Goal: Transaction & Acquisition: Purchase product/service

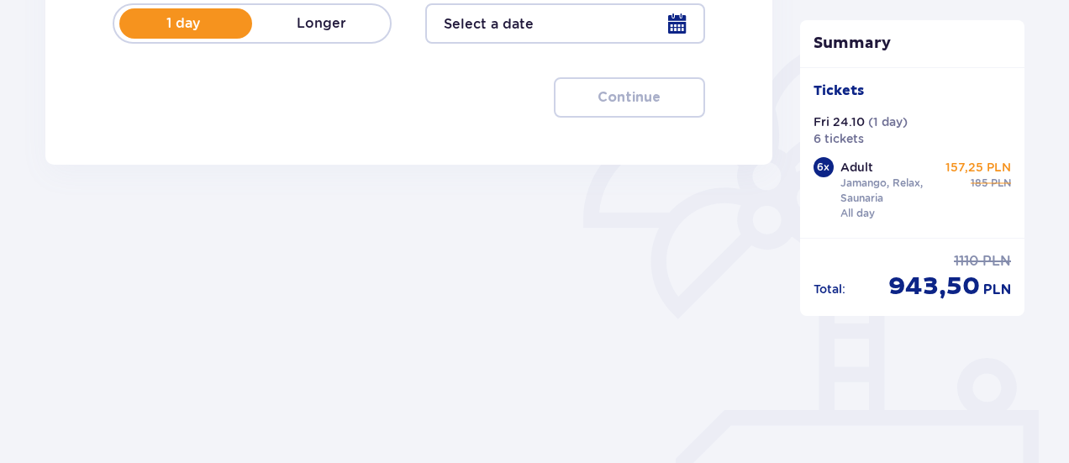
scroll to position [378, 0]
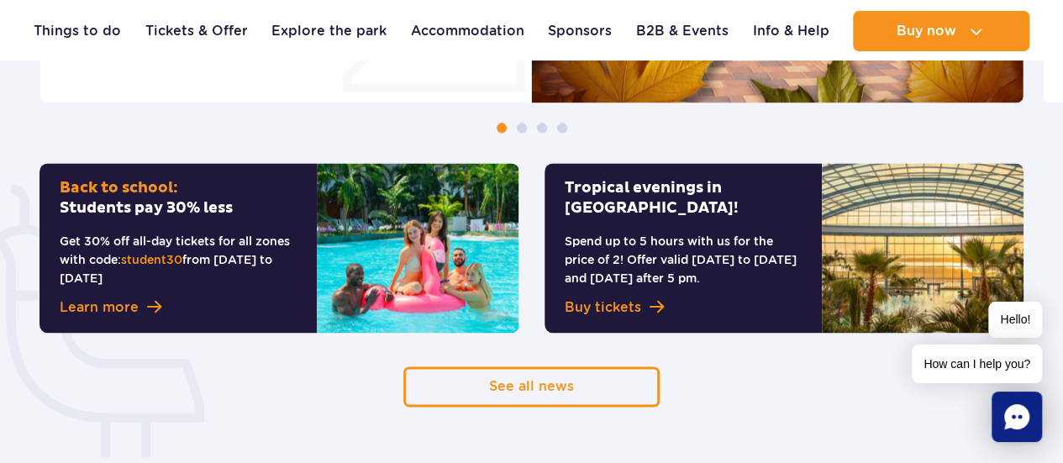
drag, startPoint x: 1051, startPoint y: 120, endPoint x: 1059, endPoint y: 92, distance: 29.6
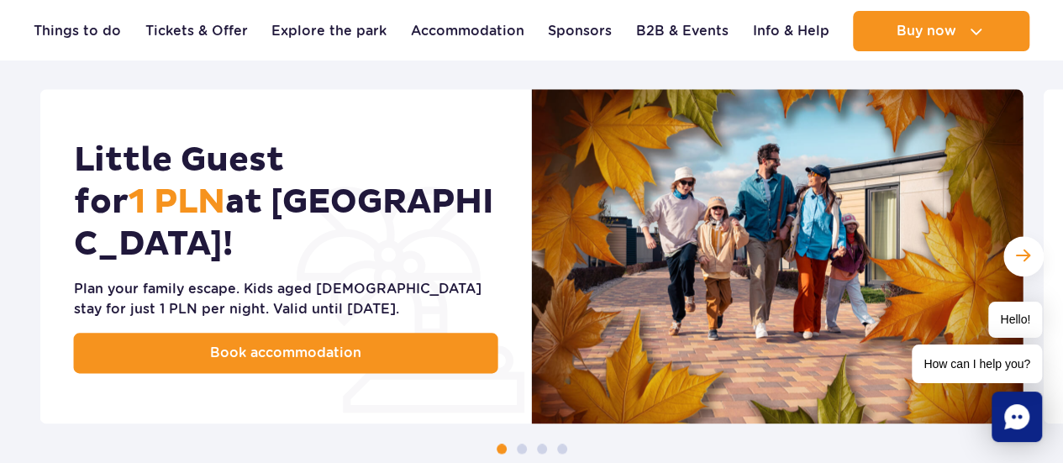
scroll to position [864, 0]
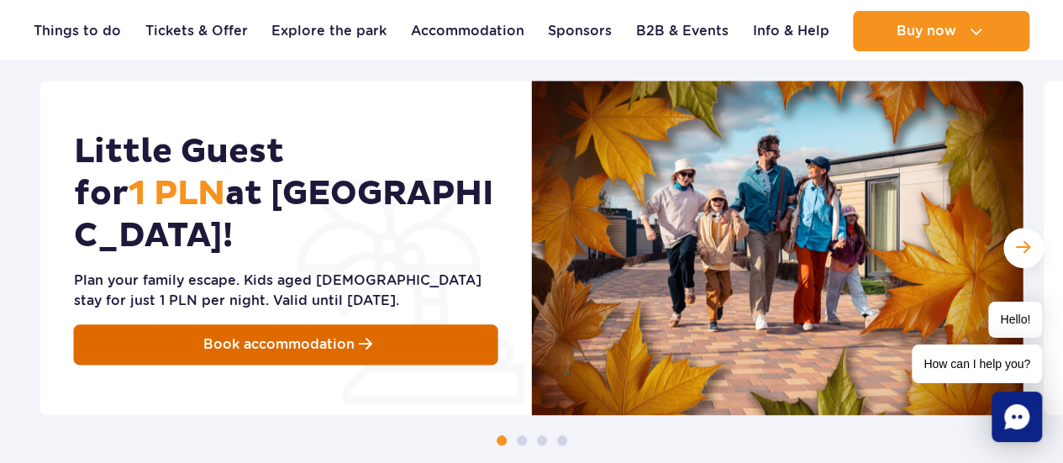
click at [226, 334] on span "Book accommodation" at bounding box center [278, 344] width 151 height 20
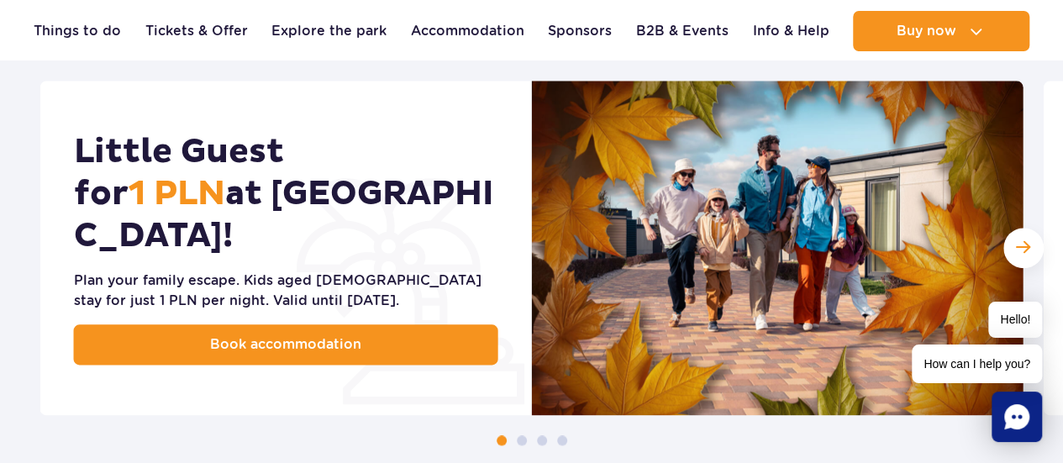
scroll to position [0, 0]
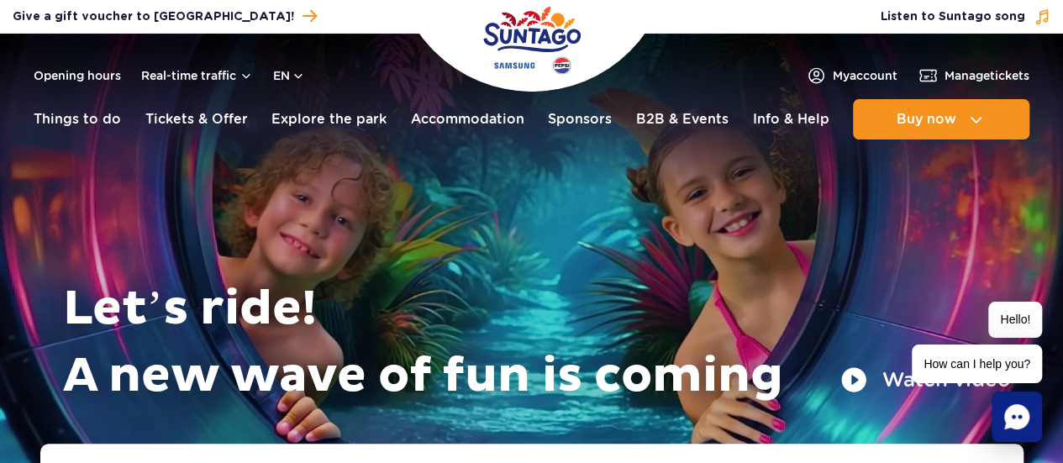
click at [940, 57] on header "Opening hours Real-time traffic en PL EN UA My account Manage tickets Real-time…" at bounding box center [531, 91] width 1063 height 115
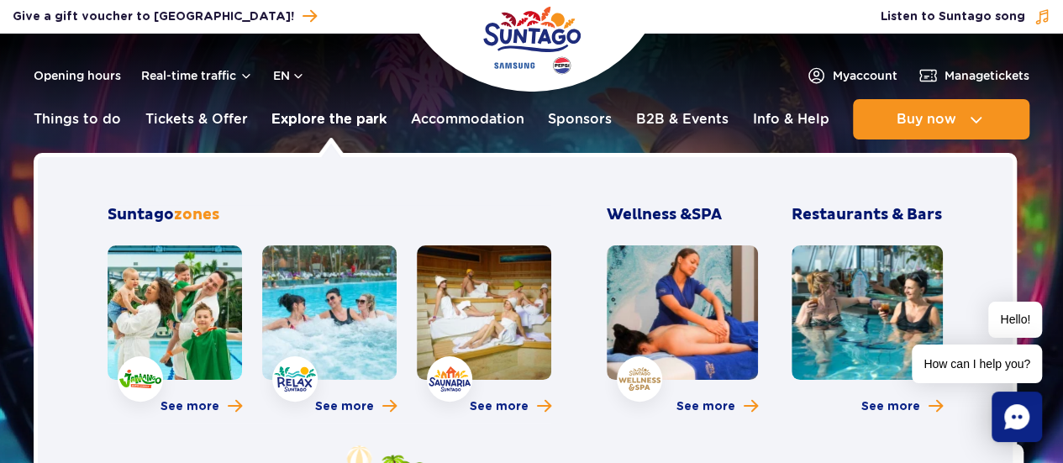
click at [292, 124] on link "Explore the park" at bounding box center [328, 119] width 115 height 40
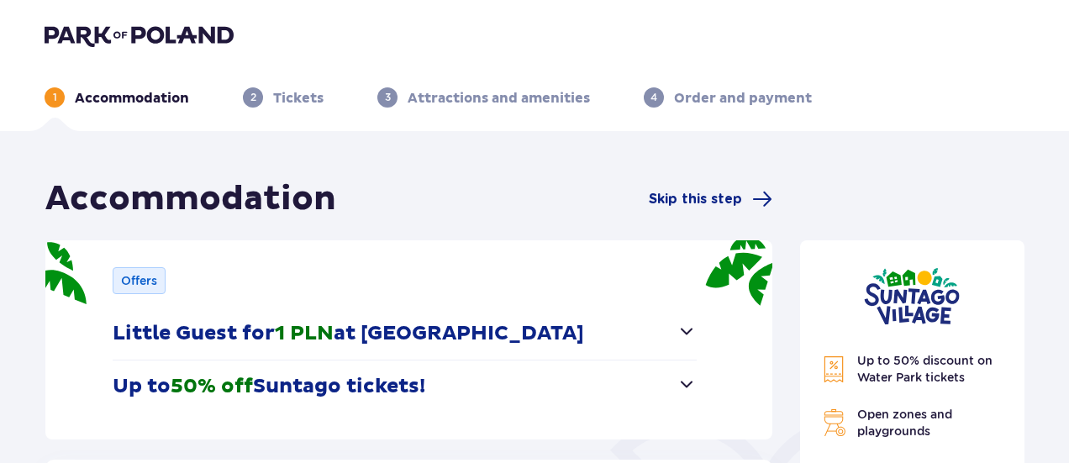
click at [1051, 116] on header "1 Accommodation 2 Tickets 3 Attractions and amenities 4 Order and payment" at bounding box center [534, 65] width 1069 height 131
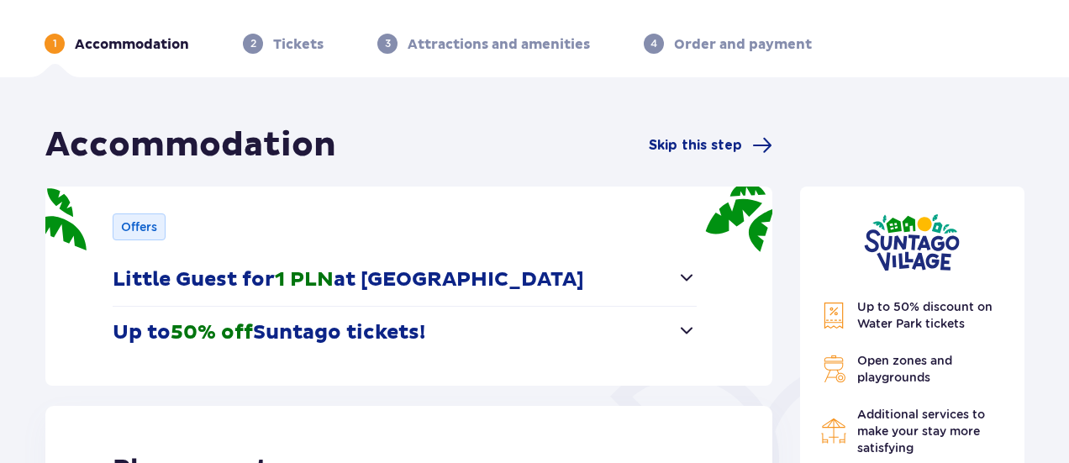
scroll to position [55, 0]
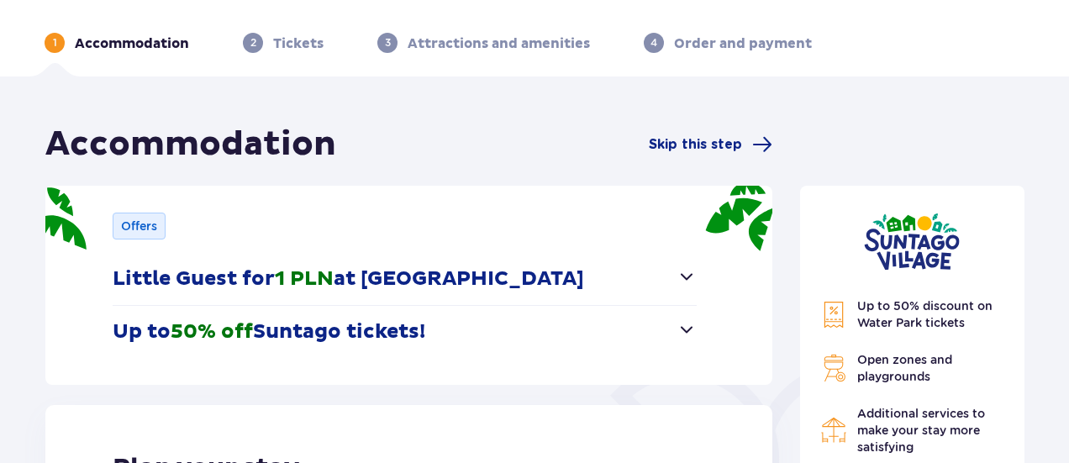
click at [482, 269] on p "Little Guest for 1 PLN at Suntago Village" at bounding box center [348, 278] width 471 height 25
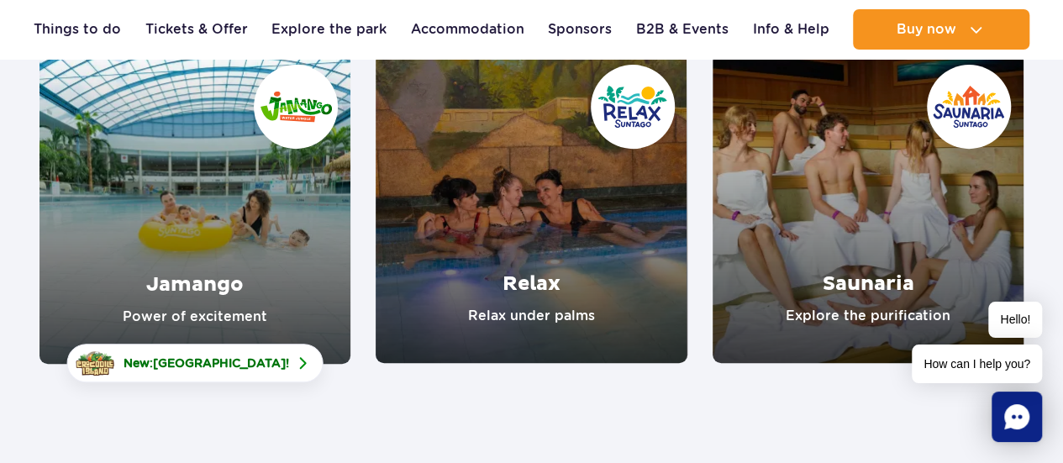
scroll to position [276, 0]
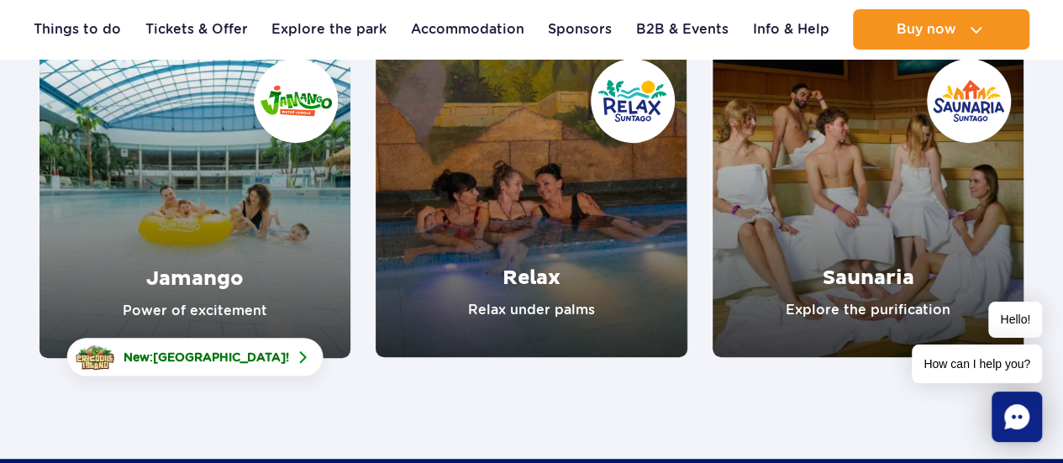
click at [854, 266] on link "Saunaria" at bounding box center [868, 201] width 311 height 311
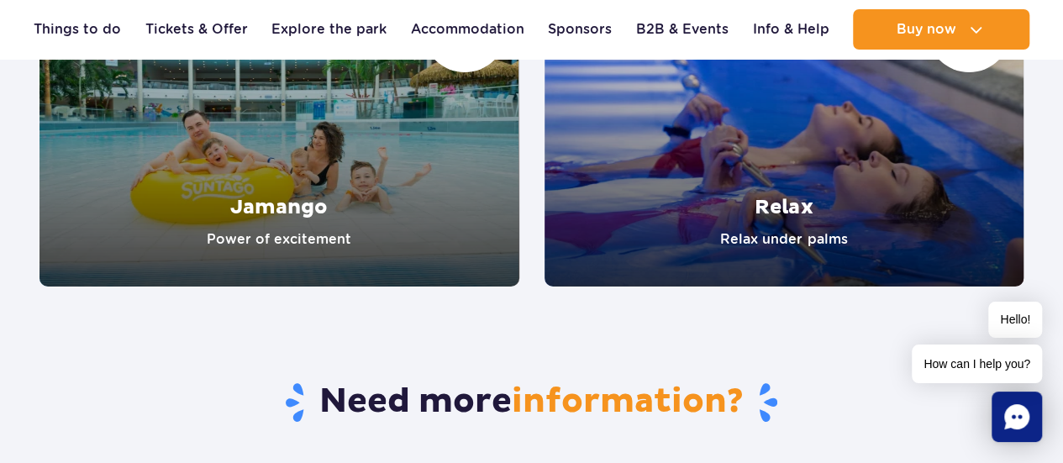
scroll to position [2919, 0]
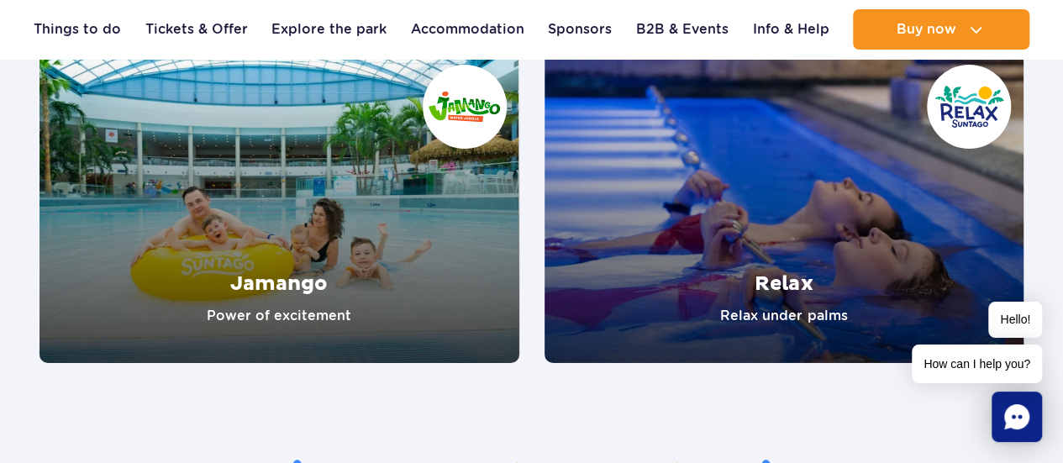
click at [828, 290] on link "Relax" at bounding box center [785, 207] width 480 height 311
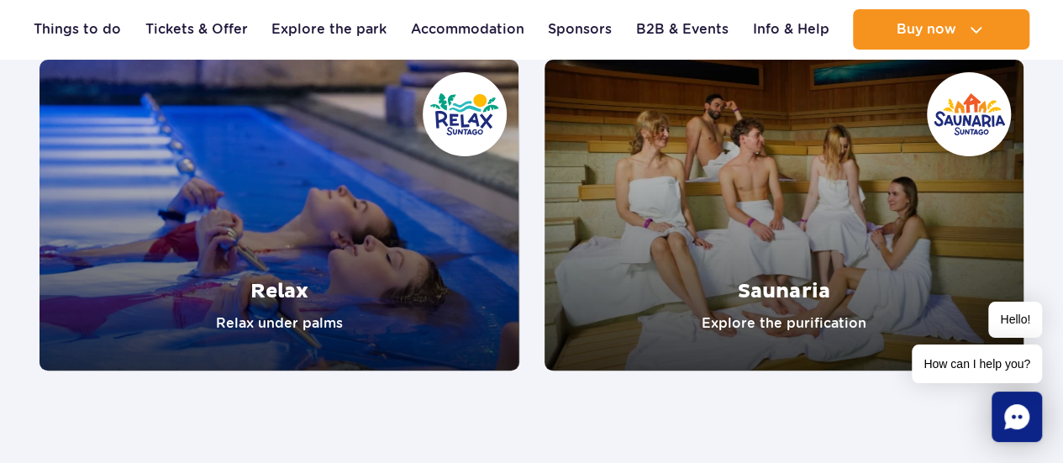
scroll to position [3307, 0]
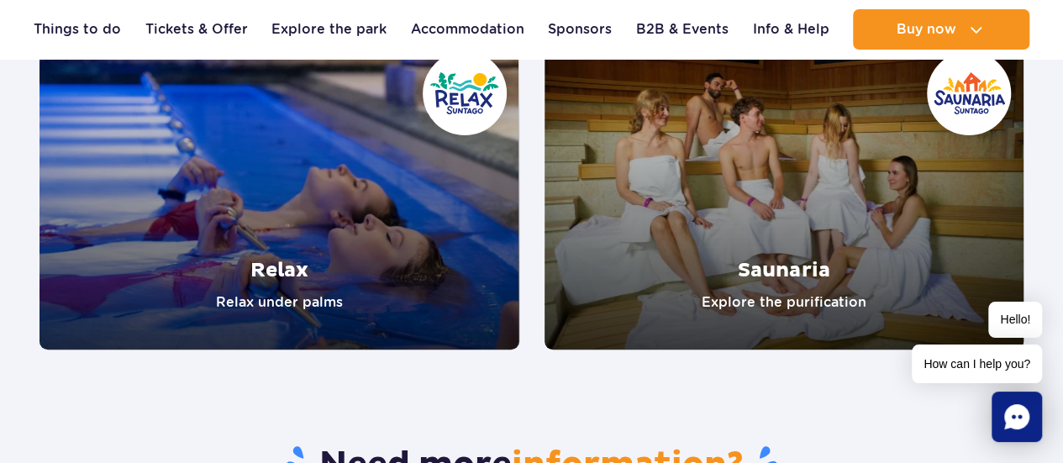
click at [291, 262] on link "Relax" at bounding box center [279, 194] width 480 height 311
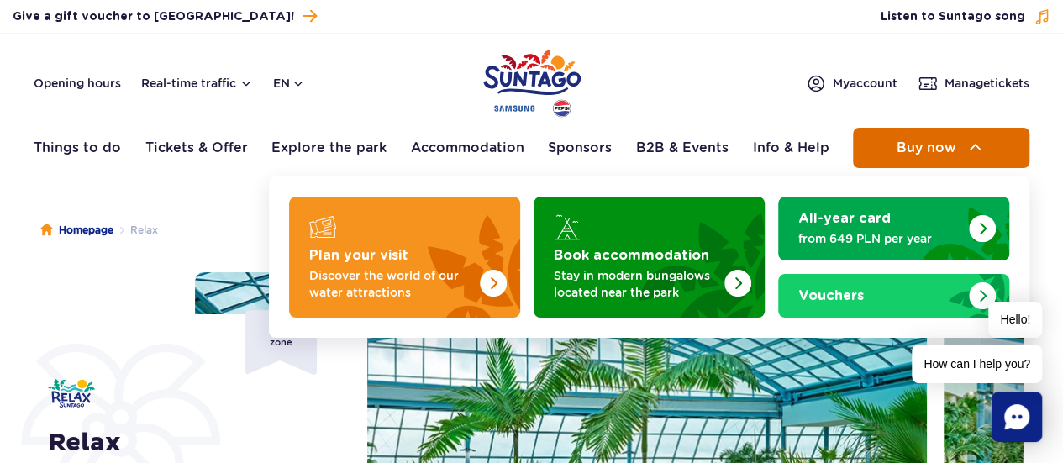
click at [896, 134] on button "Buy now" at bounding box center [941, 148] width 176 height 40
click at [936, 141] on span "Buy now" at bounding box center [926, 147] width 60 height 15
click at [975, 140] on img at bounding box center [976, 148] width 20 height 20
click at [924, 150] on span "Buy now" at bounding box center [926, 147] width 60 height 15
click at [933, 145] on span "Buy now" at bounding box center [926, 147] width 60 height 15
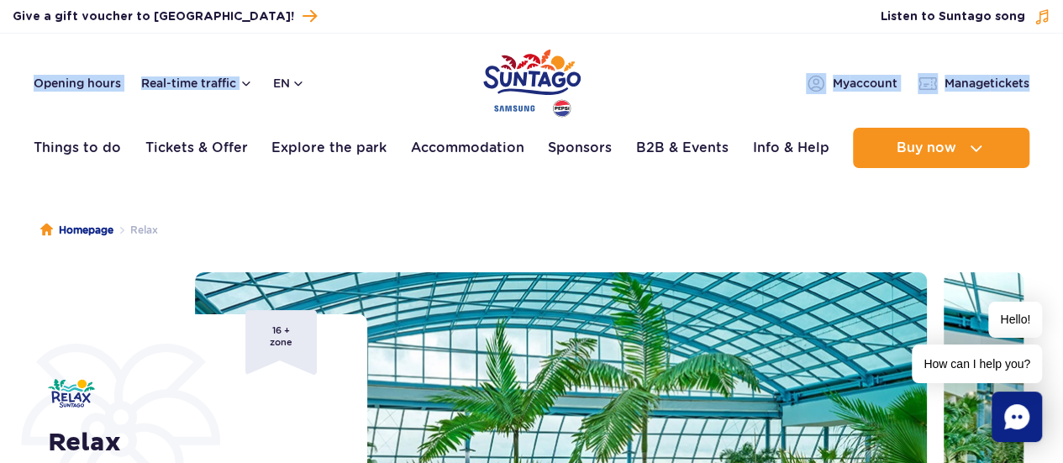
drag, startPoint x: 1057, startPoint y: 31, endPoint x: 1057, endPoint y: 92, distance: 60.5
click at [1057, 92] on div "Buy voucher Give a gift voucher to Suntago! Manage tickets Listen to Suntago so…" at bounding box center [531, 88] width 1063 height 177
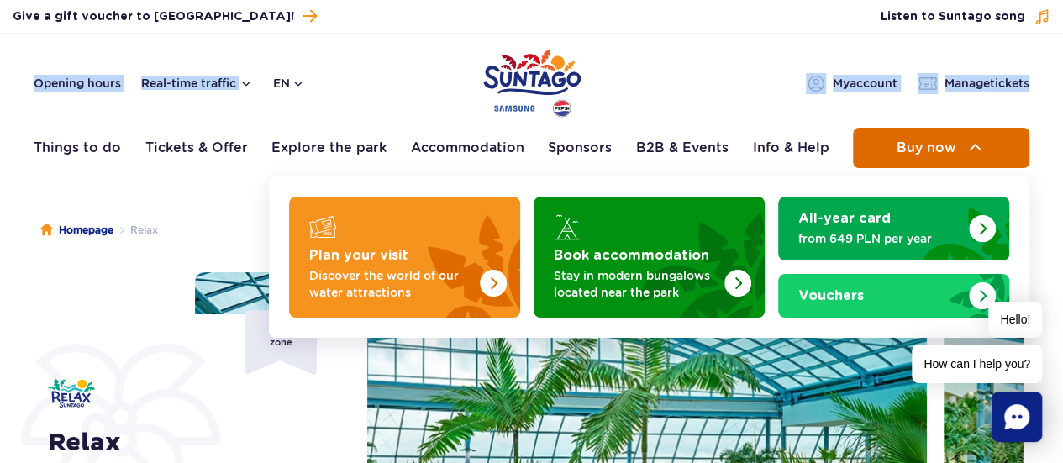
click at [961, 159] on button "Buy now" at bounding box center [941, 148] width 176 height 40
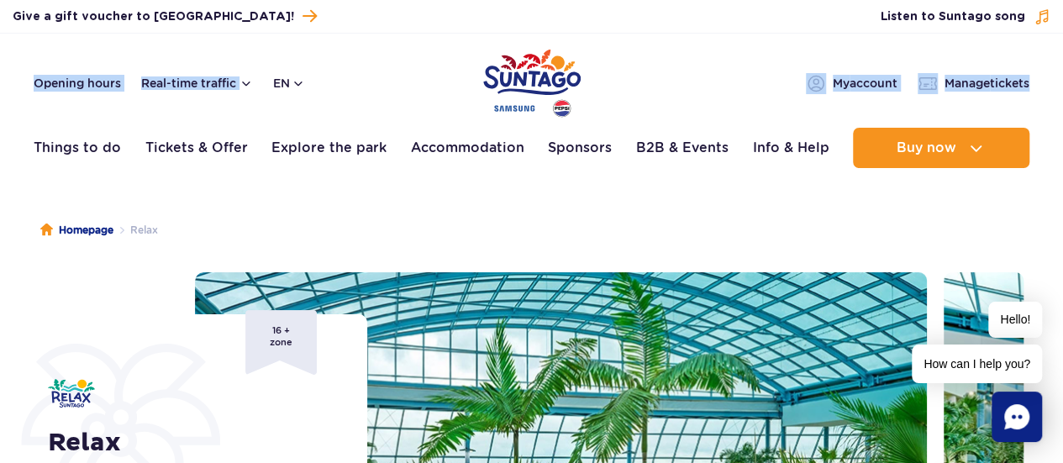
click at [499, 79] on img "Park of Poland" at bounding box center [531, 83] width 97 height 77
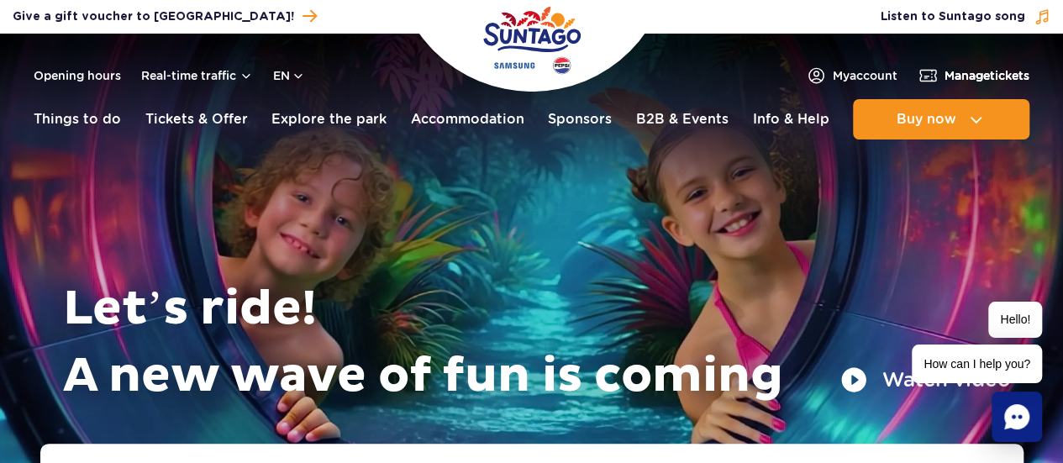
click at [973, 77] on span "Manage tickets" at bounding box center [987, 75] width 85 height 17
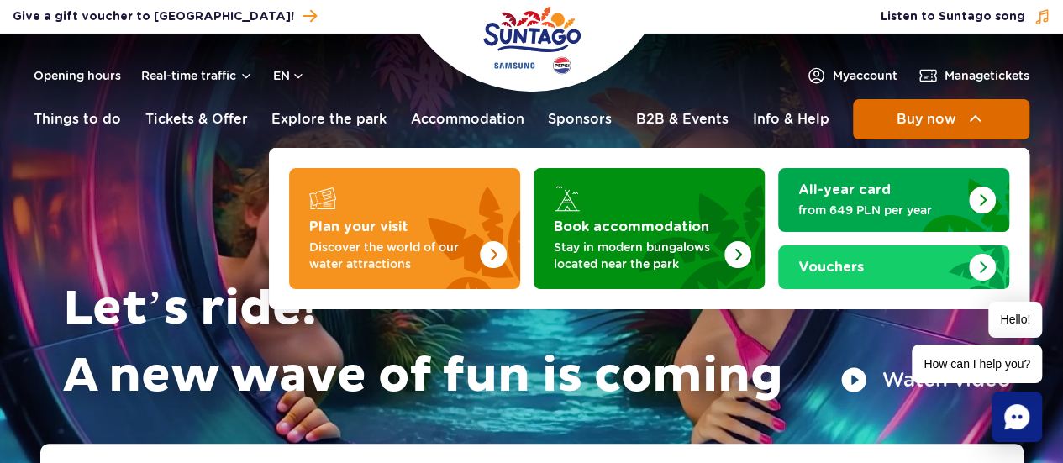
click at [931, 124] on span "Buy now" at bounding box center [926, 119] width 60 height 15
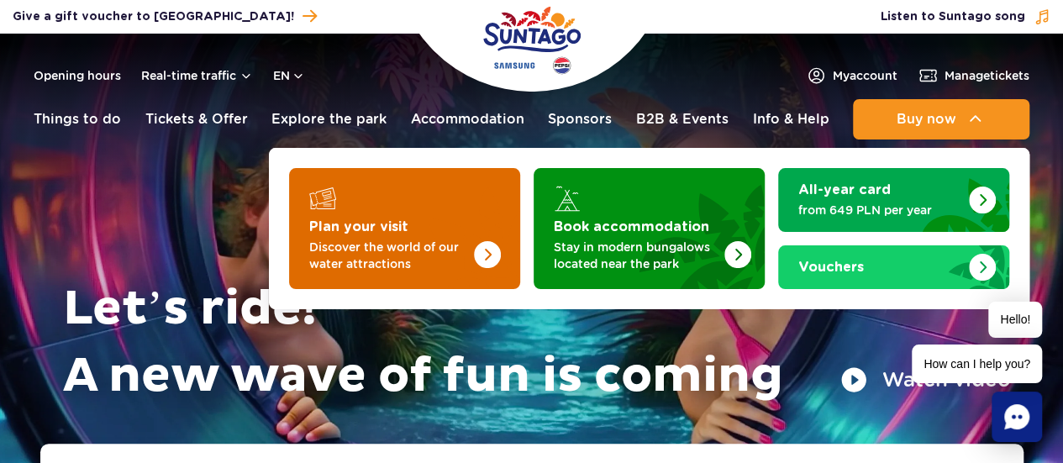
click at [487, 241] on img "Plan your visit" at bounding box center [487, 254] width 27 height 27
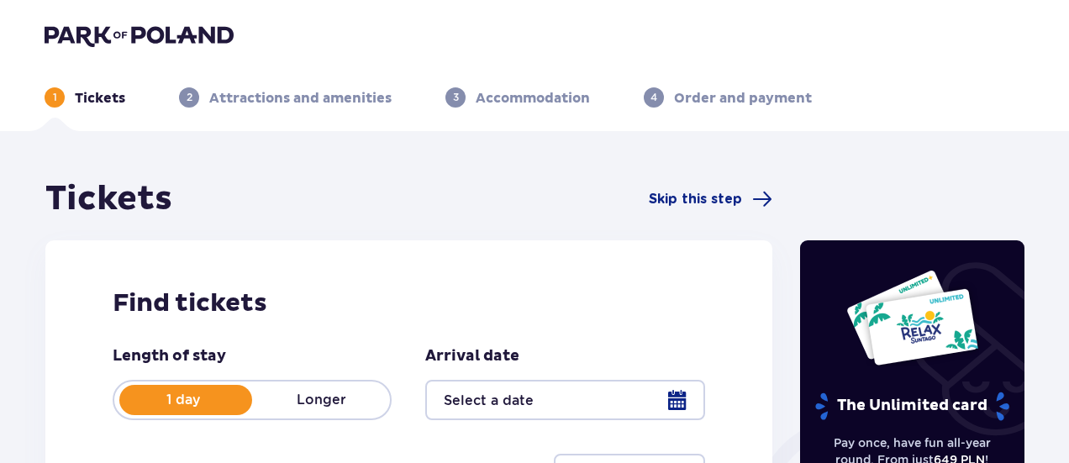
click at [1011, 94] on ul "1 Tickets 2 Attractions and amenities 3 Accommodation 4 Order and payment" at bounding box center [535, 97] width 980 height 20
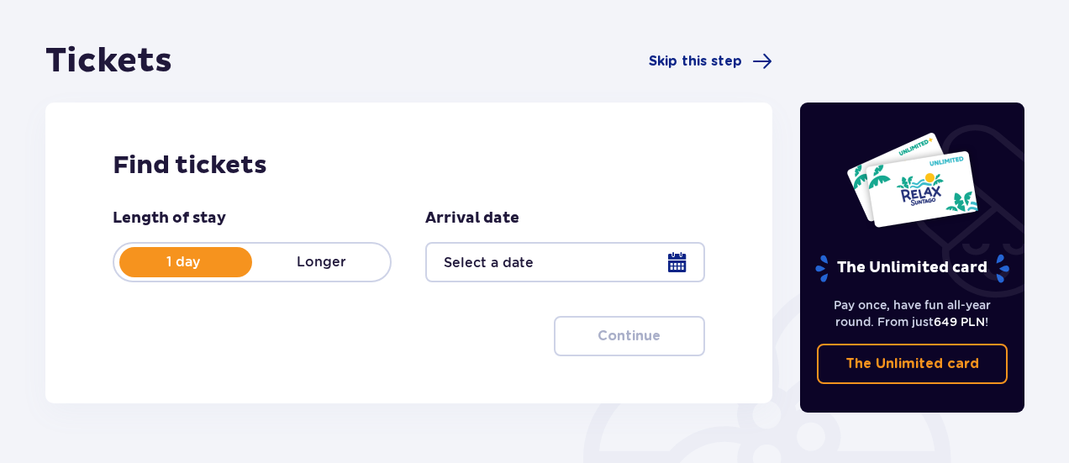
scroll to position [140, 0]
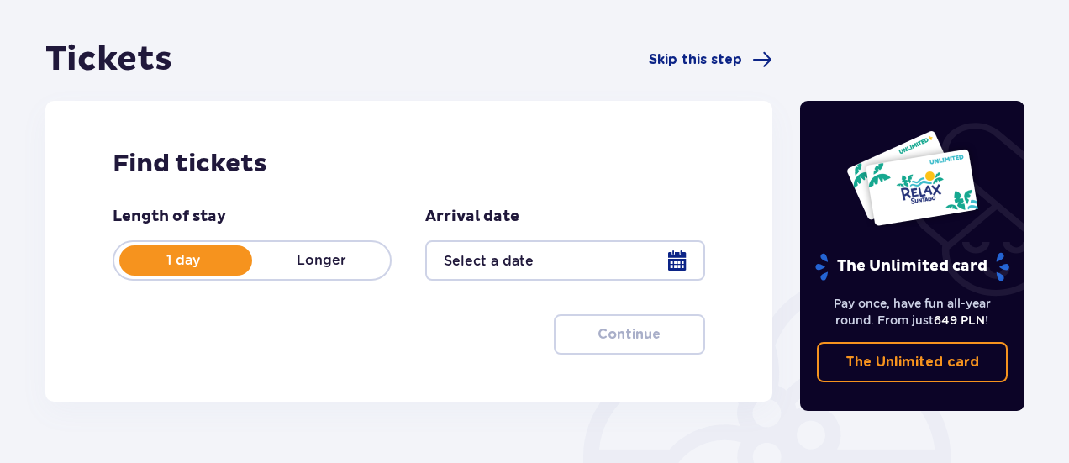
click at [476, 263] on div at bounding box center [564, 260] width 279 height 40
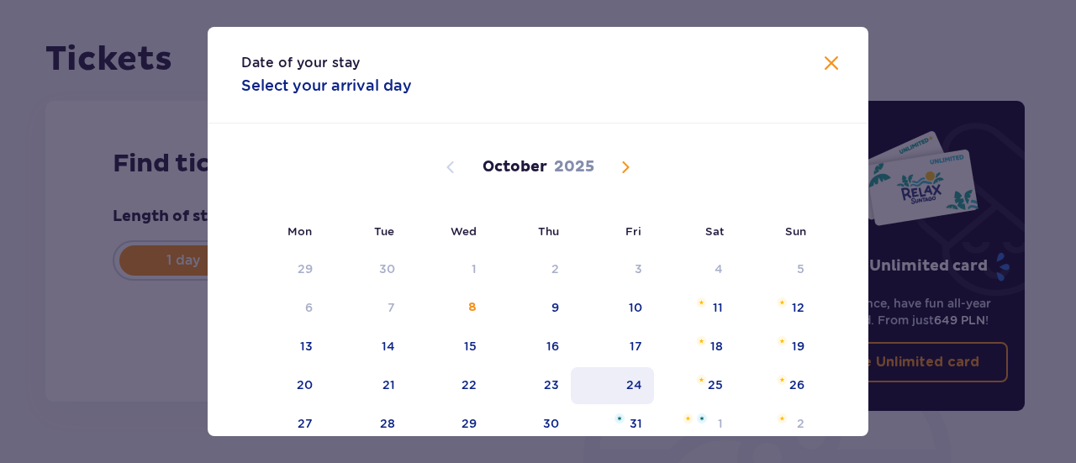
click at [622, 384] on div "24" at bounding box center [612, 385] width 83 height 37
type input "[DATE]"
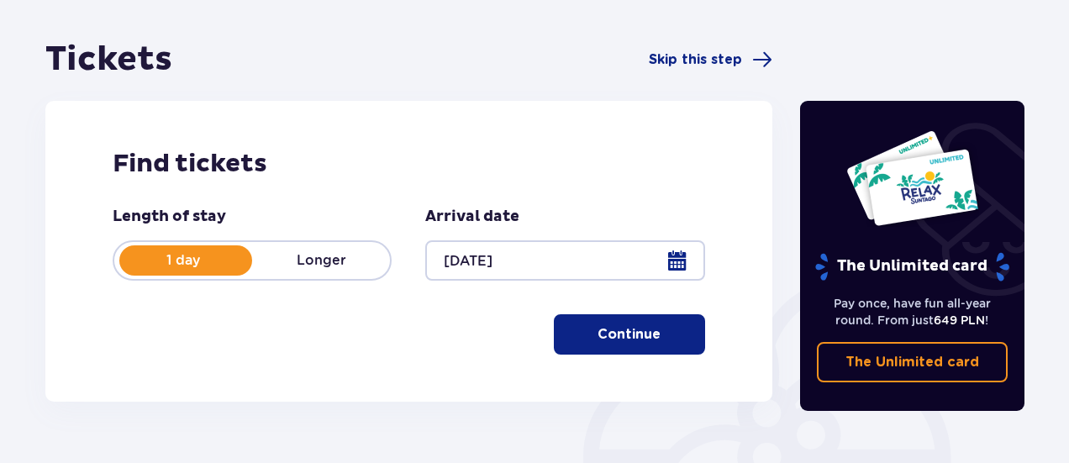
click at [639, 328] on p "Continue" at bounding box center [629, 334] width 63 height 18
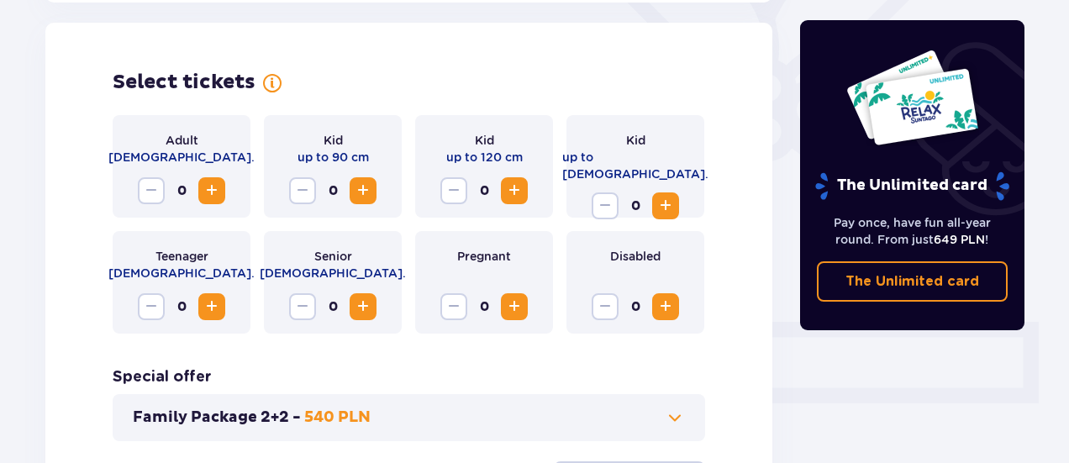
scroll to position [467, 0]
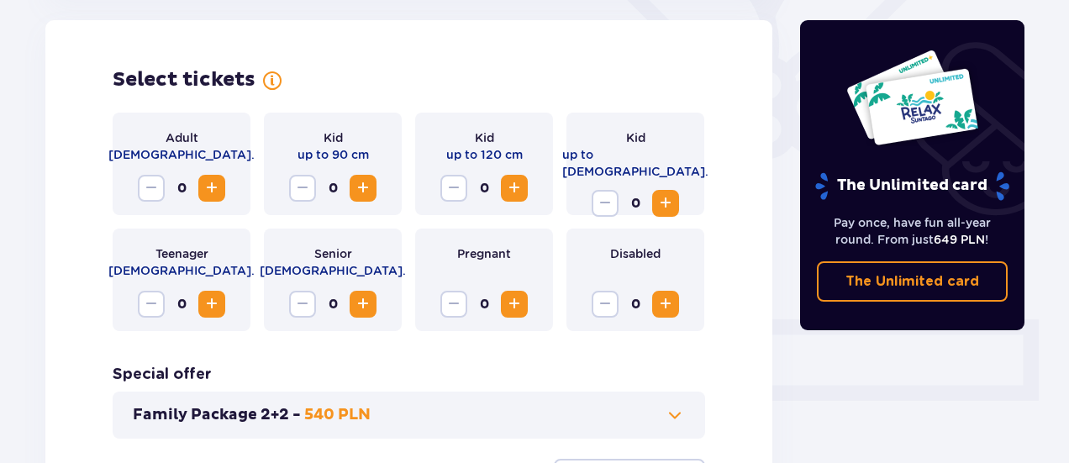
click at [216, 187] on span "Increase" at bounding box center [212, 188] width 20 height 20
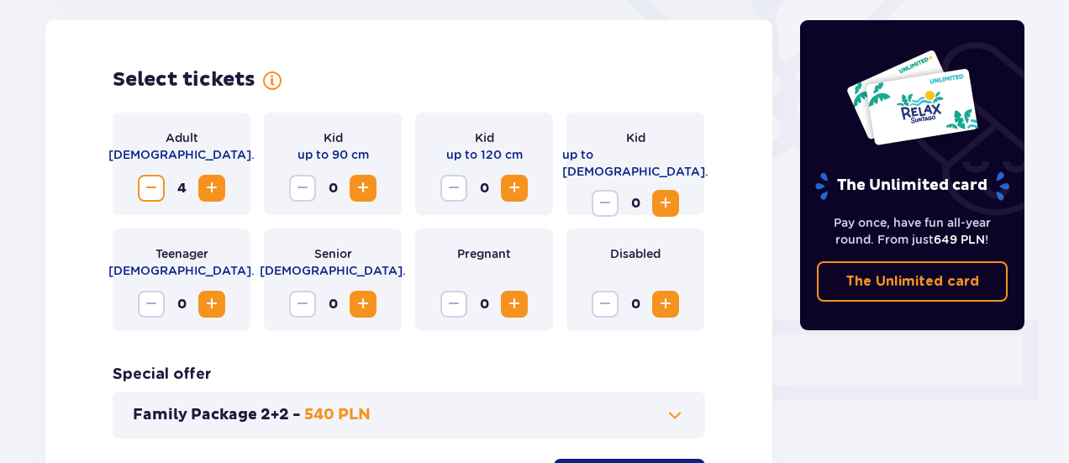
click at [216, 187] on span "Increase" at bounding box center [212, 188] width 20 height 20
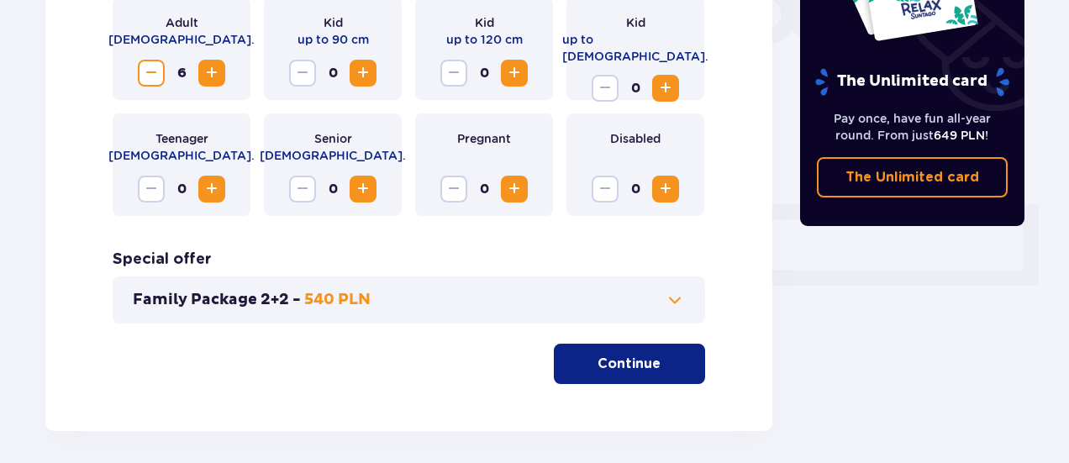
scroll to position [583, 0]
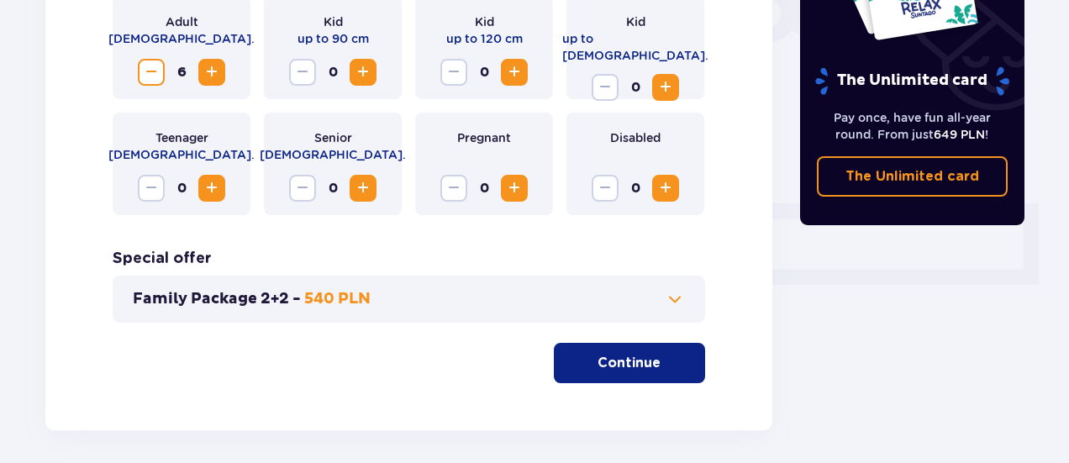
click at [676, 296] on span at bounding box center [675, 299] width 20 height 20
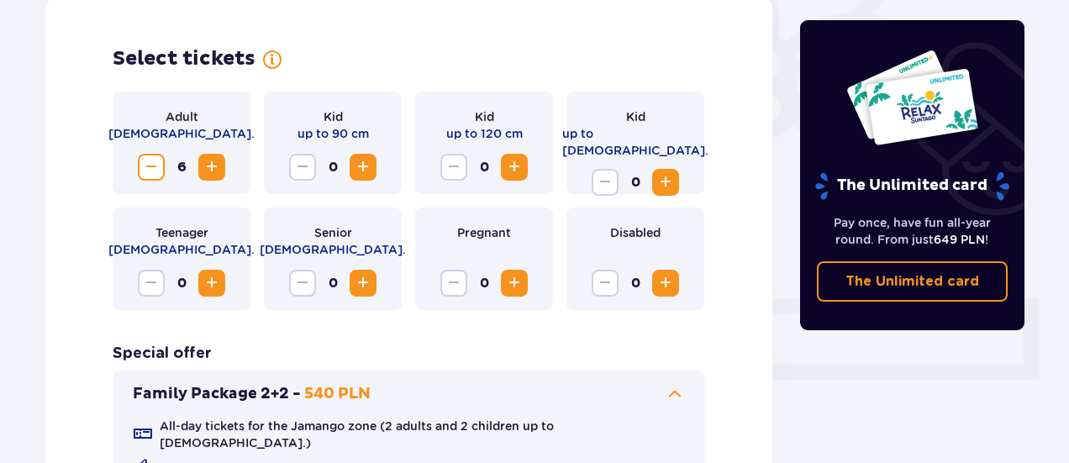
scroll to position [467, 0]
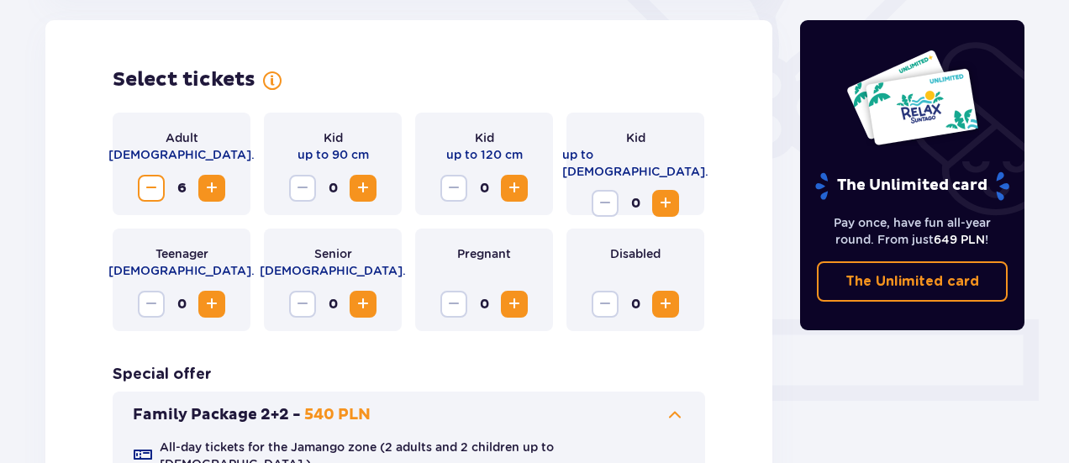
click at [677, 413] on span at bounding box center [675, 415] width 20 height 20
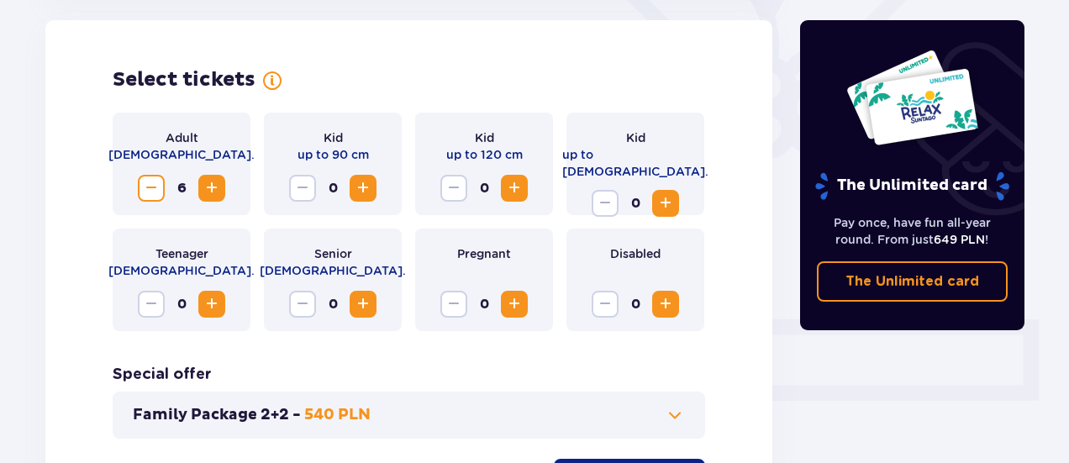
drag, startPoint x: 1060, startPoint y: 226, endPoint x: 1059, endPoint y: 255, distance: 29.4
click at [1059, 255] on div "Tickets Skip this step Find tickets Length of stay 1 day Longer Arrival date [D…" at bounding box center [534, 155] width 1069 height 983
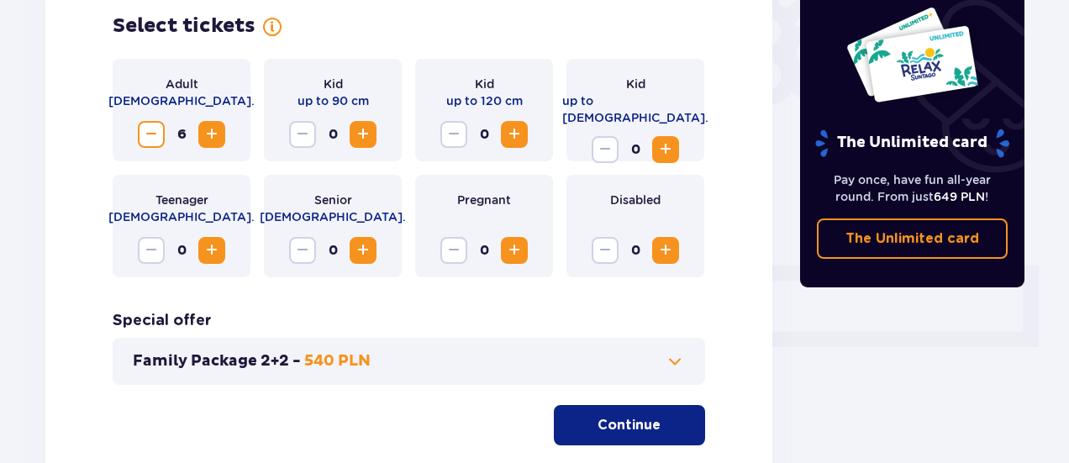
scroll to position [531, 0]
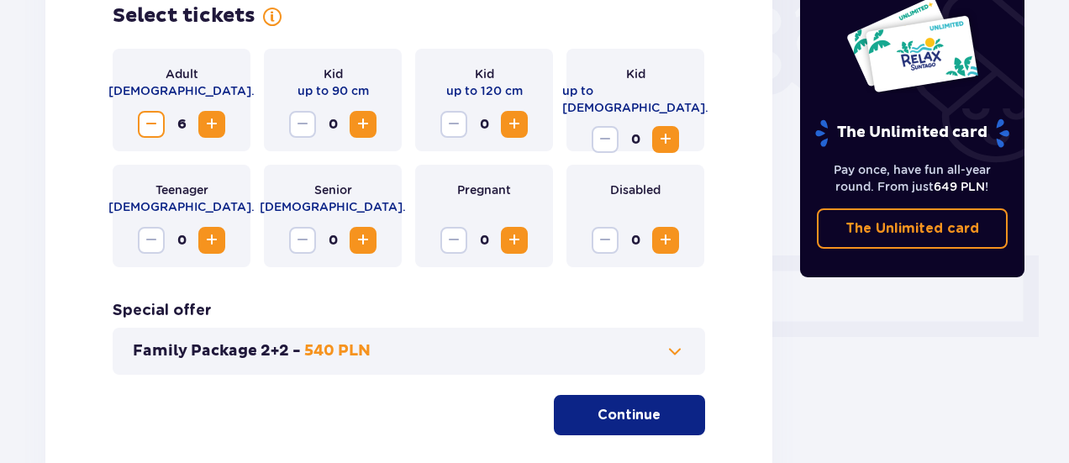
click at [630, 413] on p "Continue" at bounding box center [629, 415] width 63 height 18
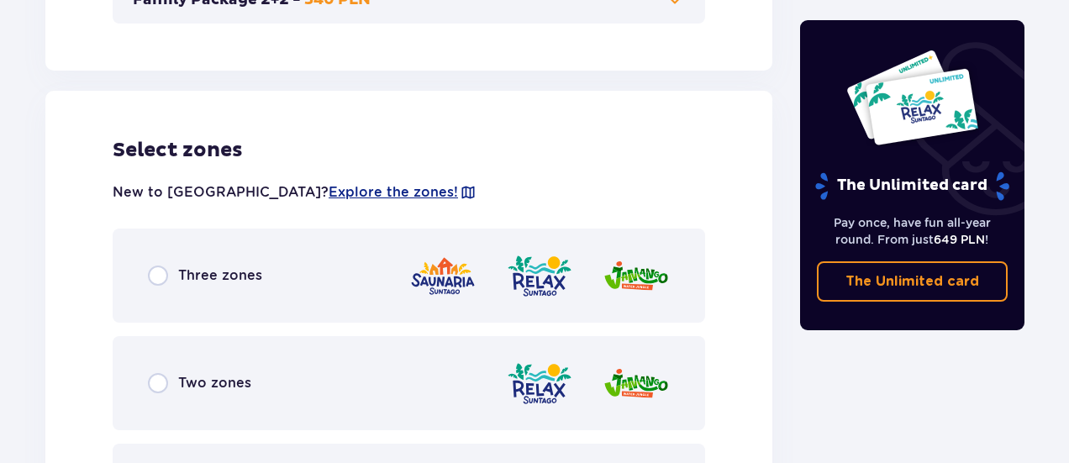
scroll to position [933, 0]
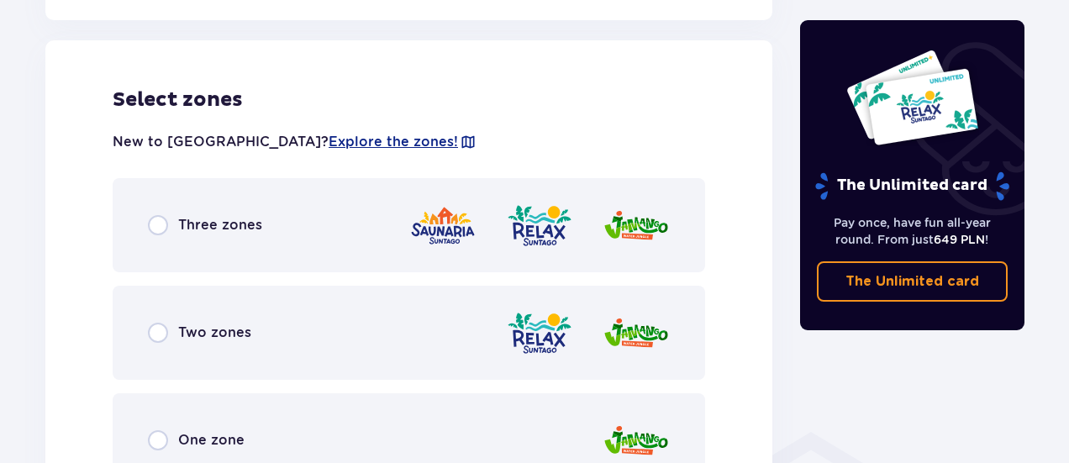
click at [161, 222] on input "radio" at bounding box center [158, 225] width 20 height 20
radio input "true"
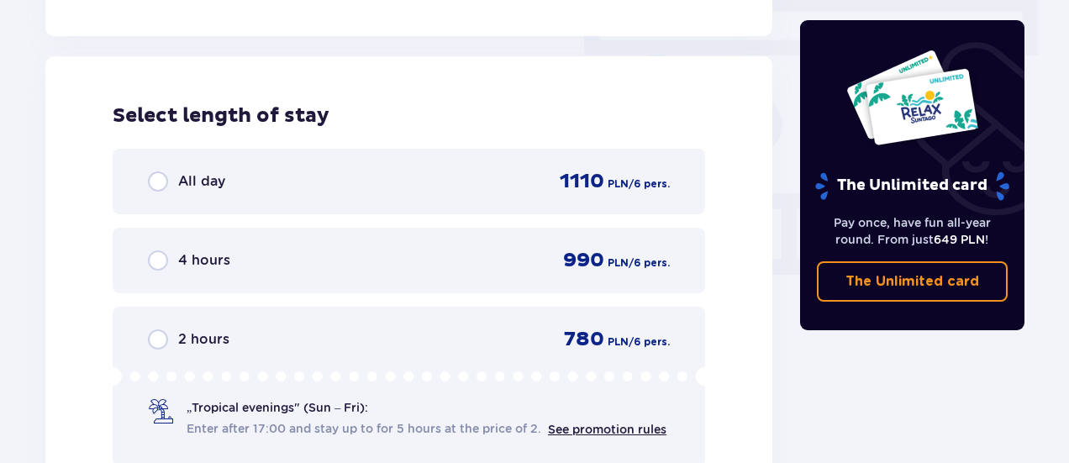
scroll to position [1518, 0]
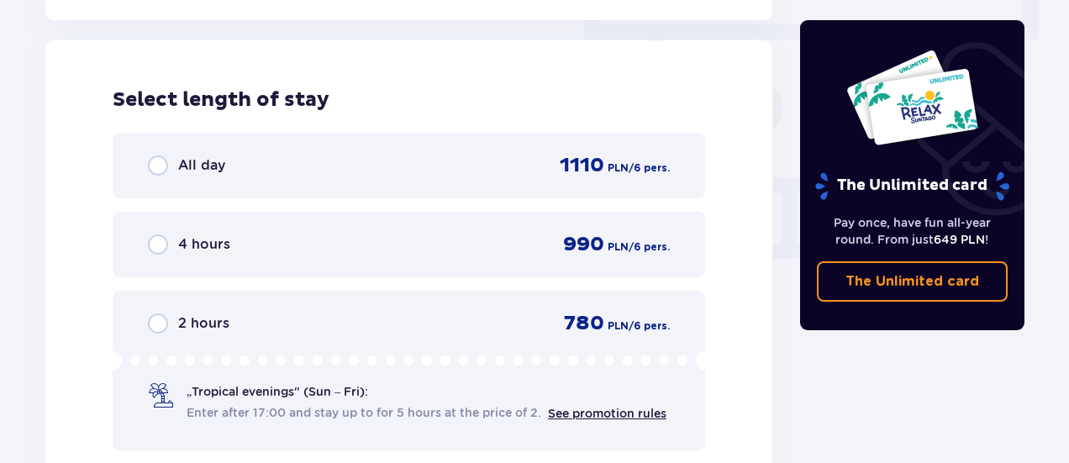
click at [162, 163] on input "radio" at bounding box center [158, 165] width 20 height 20
radio input "true"
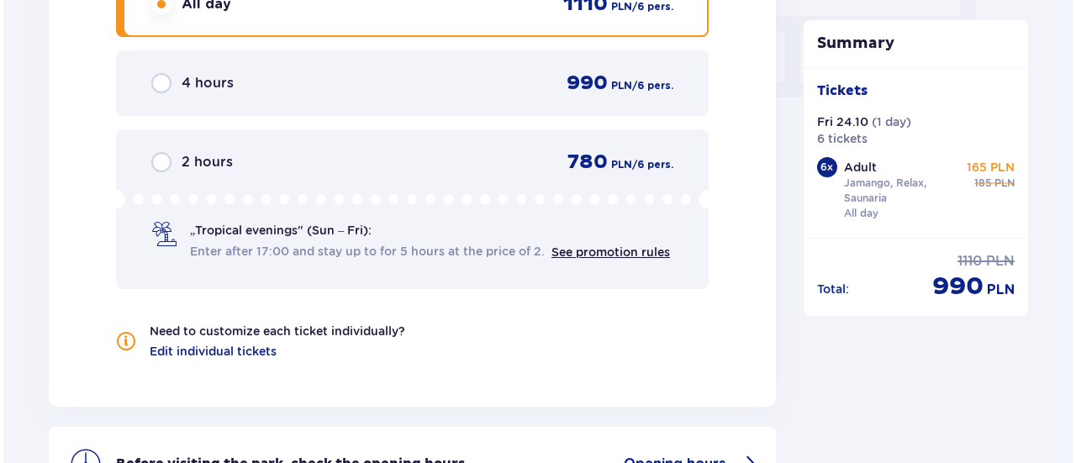
scroll to position [1877, 0]
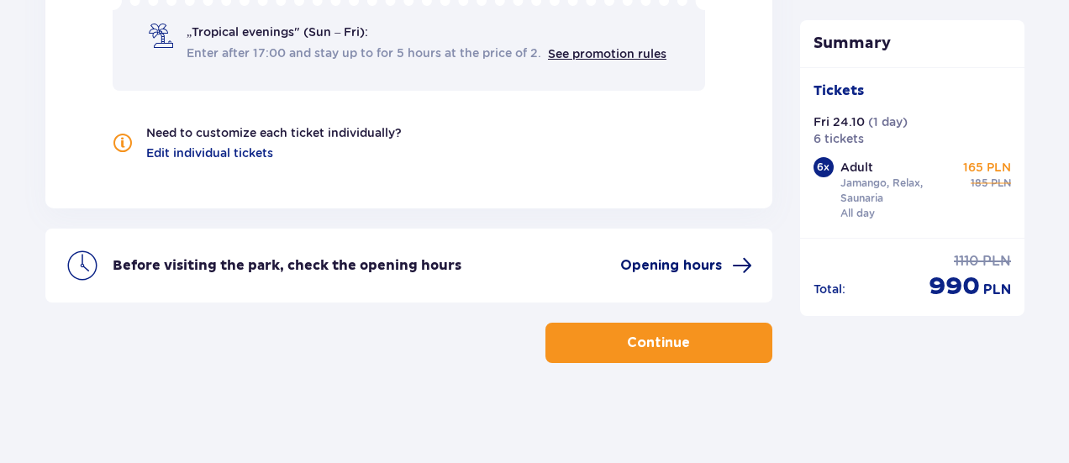
click at [743, 265] on span at bounding box center [742, 265] width 20 height 20
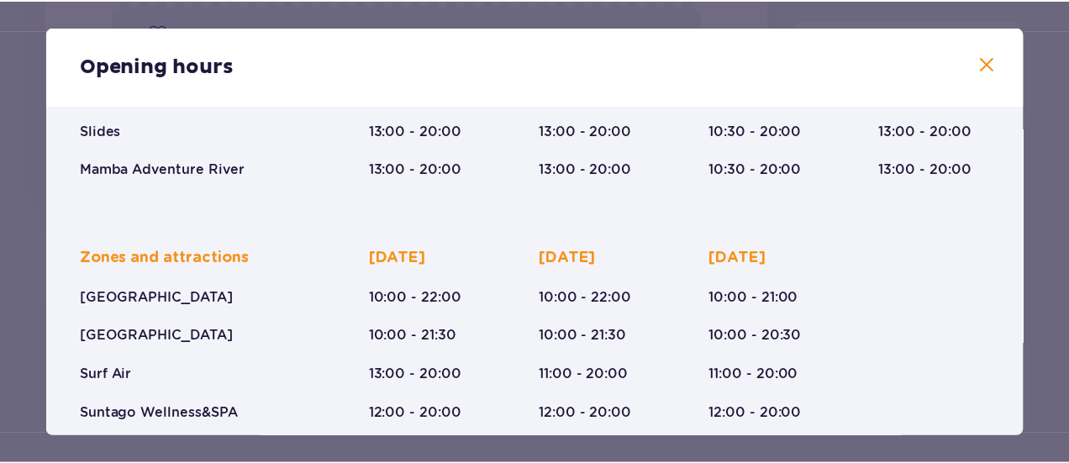
scroll to position [337, 0]
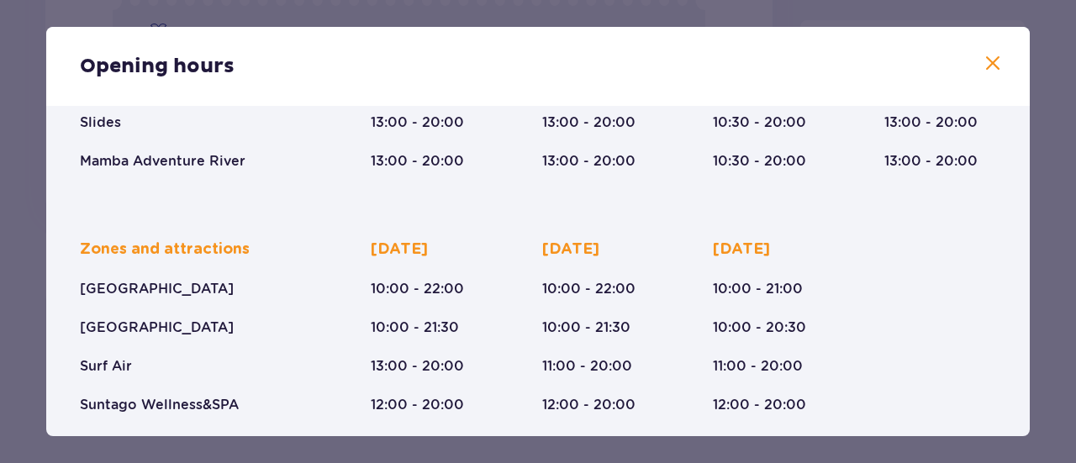
click at [988, 64] on span at bounding box center [992, 64] width 20 height 20
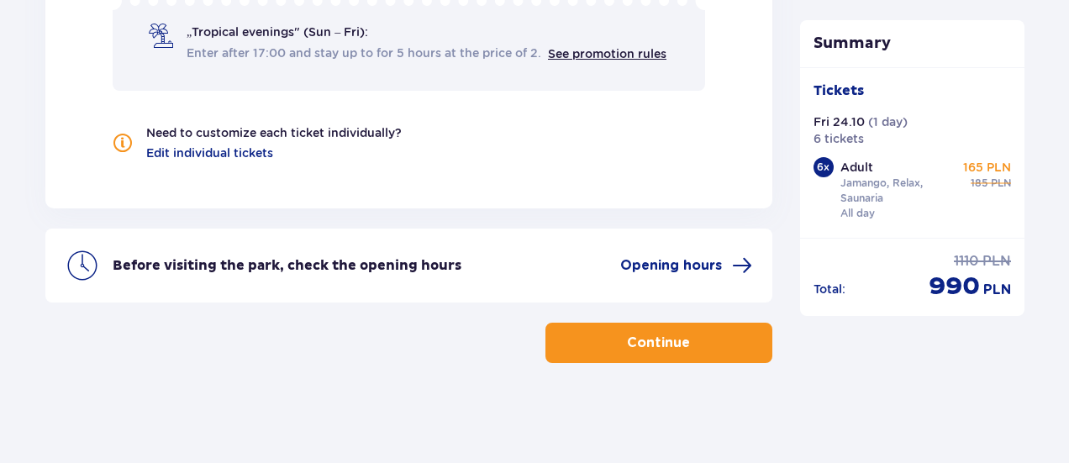
click at [668, 334] on p "Continue" at bounding box center [658, 343] width 63 height 18
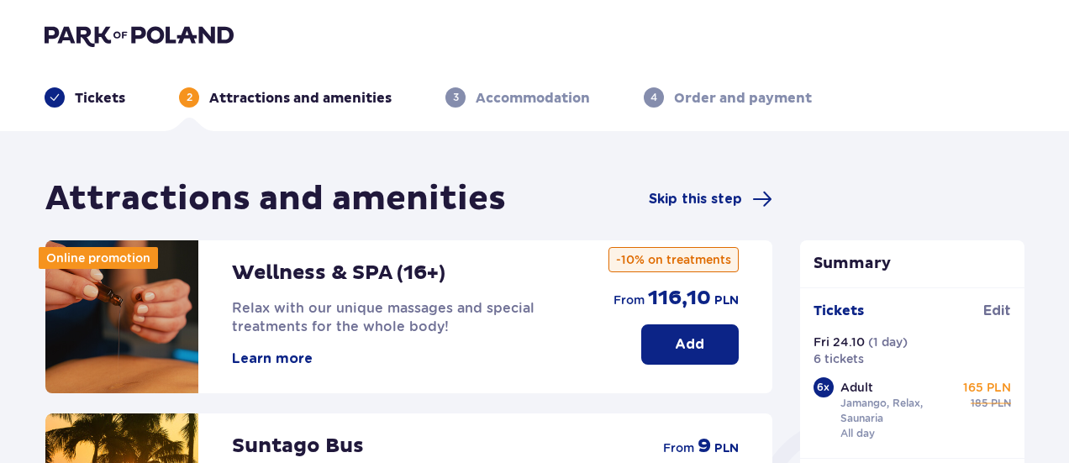
click at [287, 362] on button "Learn more" at bounding box center [272, 359] width 81 height 18
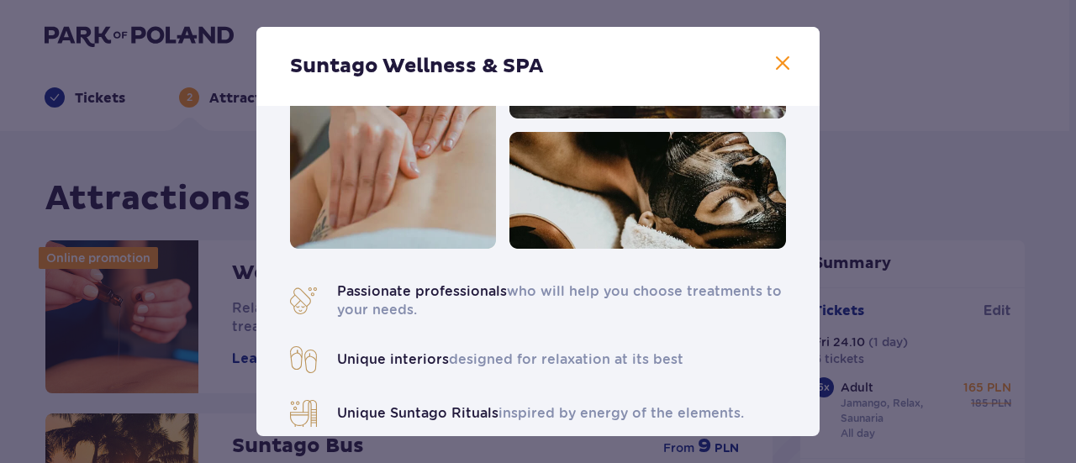
scroll to position [142, 0]
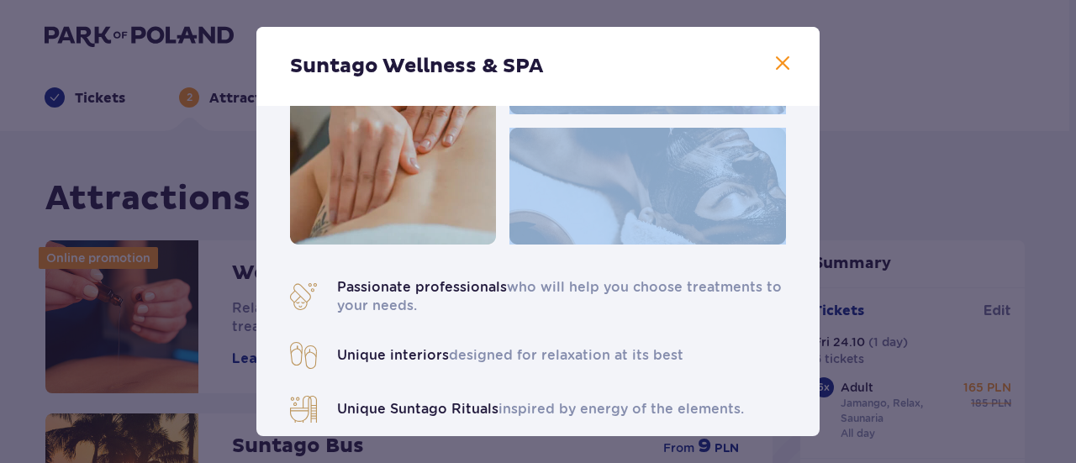
drag, startPoint x: 822, startPoint y: 92, endPoint x: 823, endPoint y: 129, distance: 37.0
click at [823, 129] on div "Suntago Wellness & SPA Passionate professionals who will help you choose treatm…" at bounding box center [538, 231] width 1076 height 463
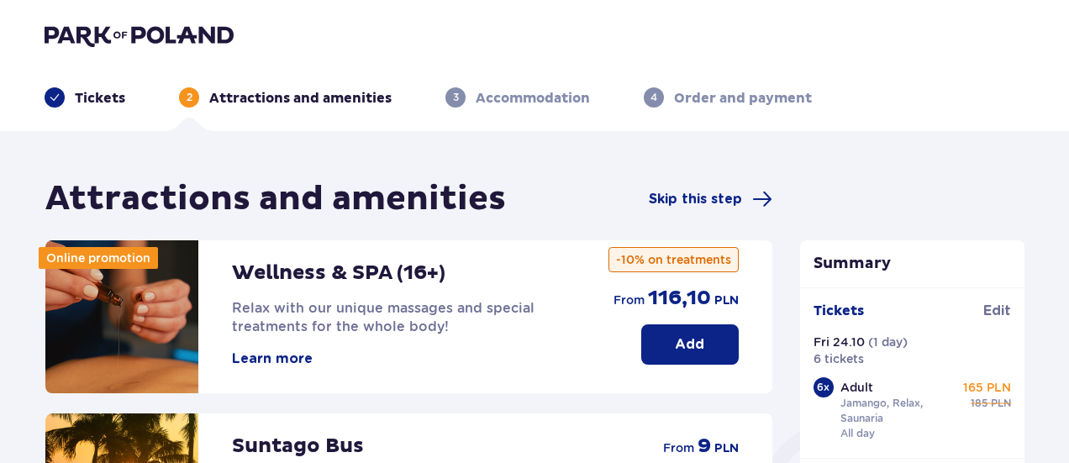
click at [279, 364] on button "Learn more" at bounding box center [272, 359] width 81 height 18
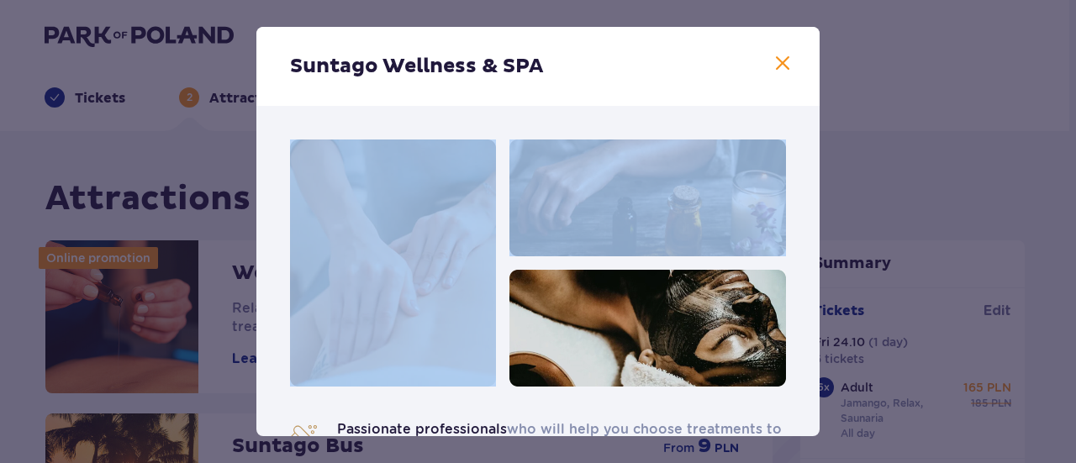
drag, startPoint x: 813, startPoint y: 97, endPoint x: 817, endPoint y: 108, distance: 11.4
click at [817, 108] on div "Suntago Wellness & SPA Passionate professionals who will help you choose treatm…" at bounding box center [537, 231] width 563 height 409
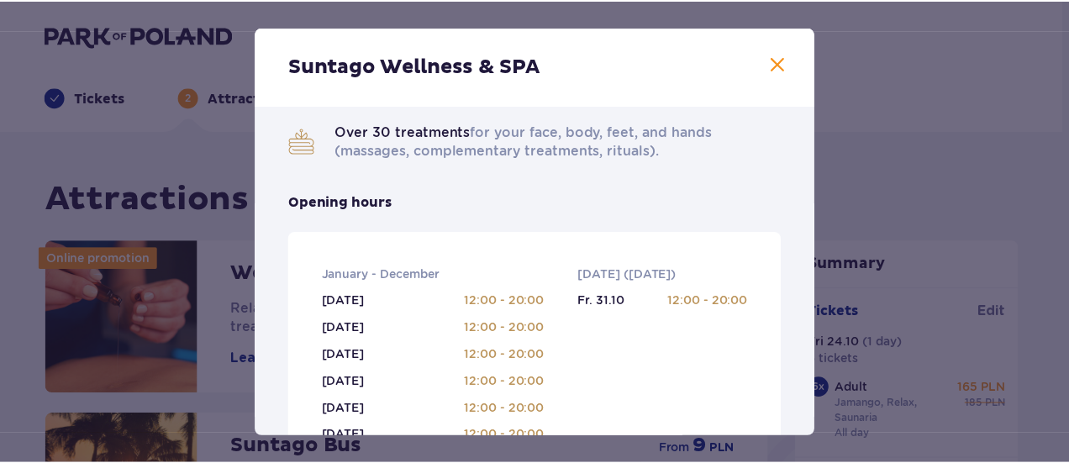
scroll to position [320, 0]
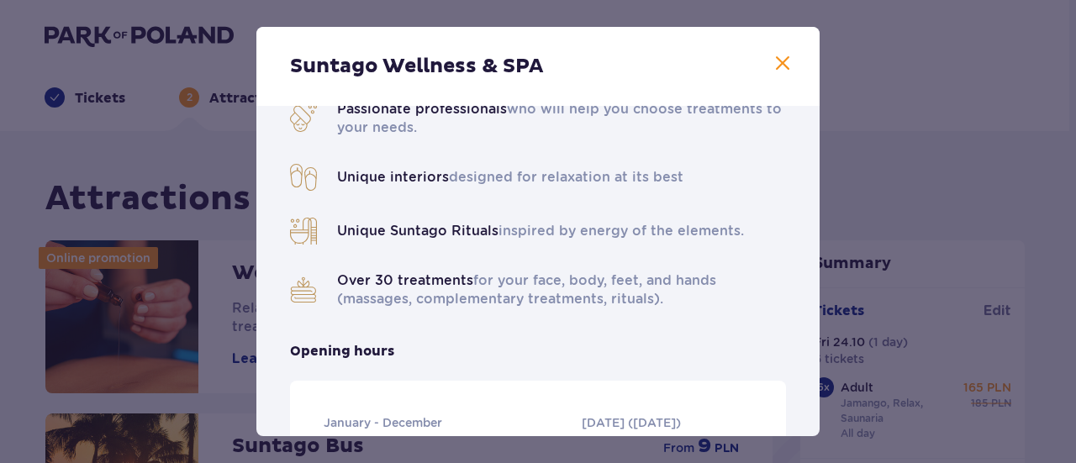
click at [779, 65] on span at bounding box center [782, 64] width 20 height 20
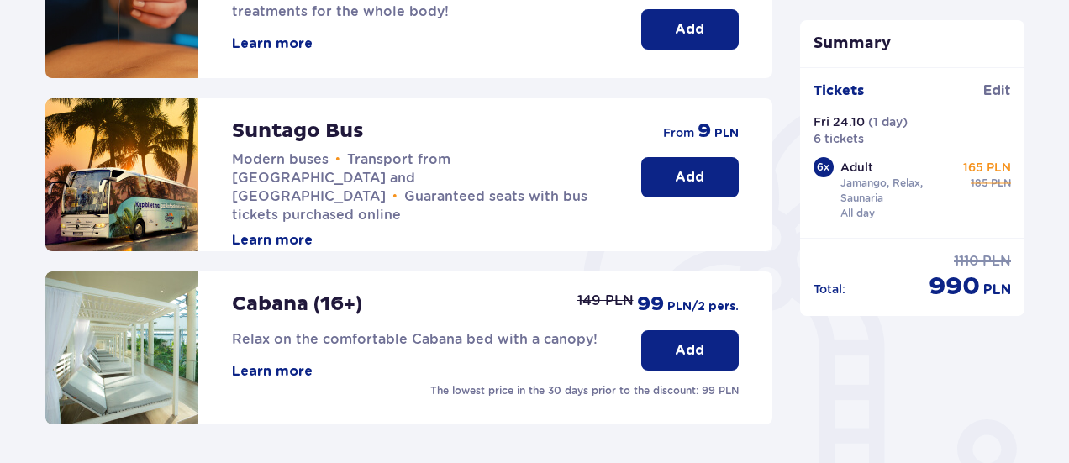
scroll to position [317, 0]
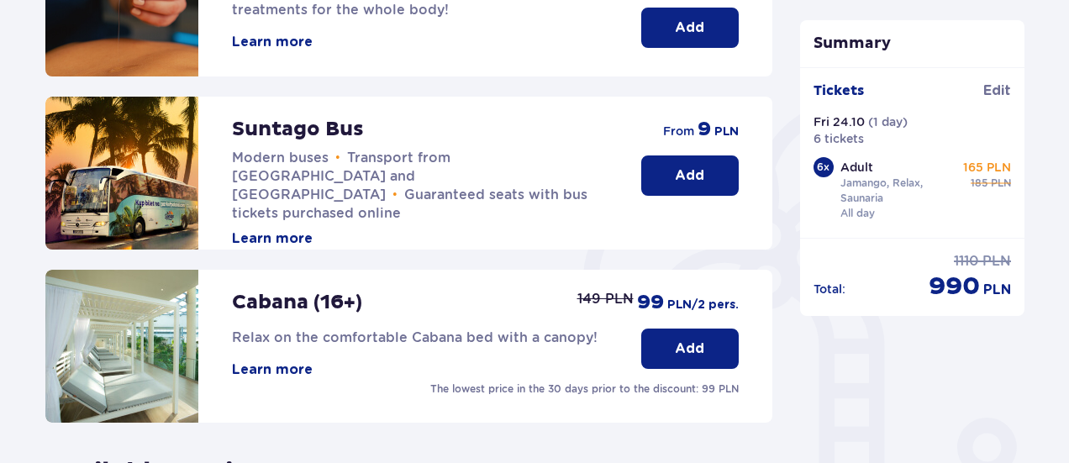
drag, startPoint x: 1064, startPoint y: 244, endPoint x: 1063, endPoint y: 279, distance: 35.3
click at [1063, 279] on div "Attractions and amenities Skip this step Online promotion Wellness & SPA (16+) …" at bounding box center [534, 318] width 1069 height 1008
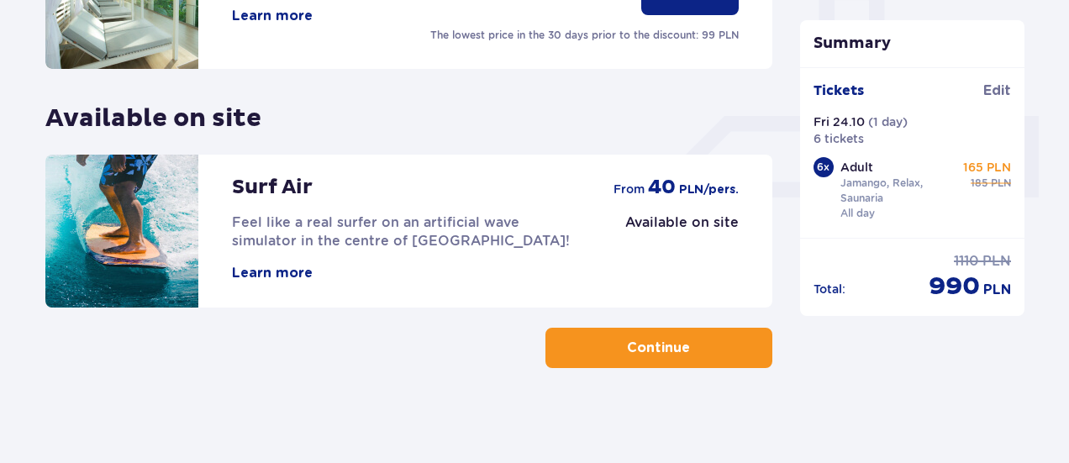
scroll to position [676, 0]
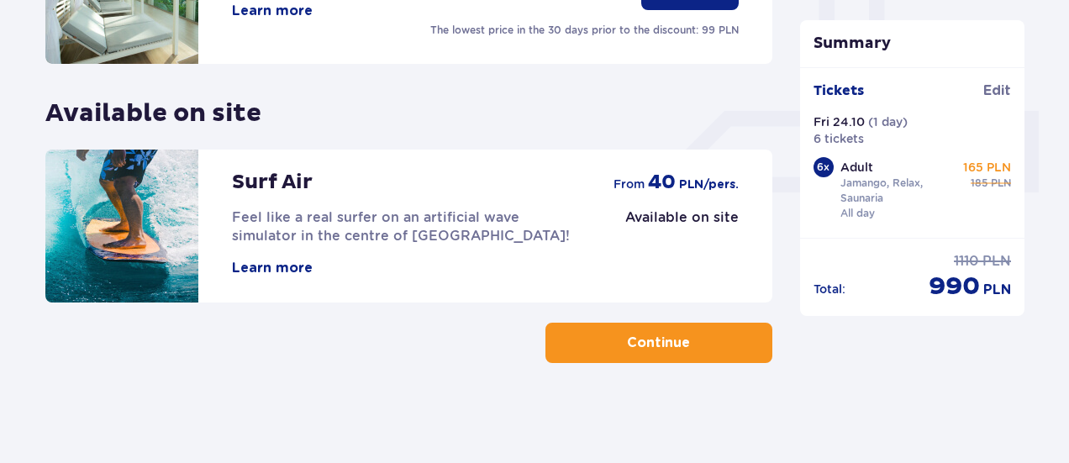
click at [644, 332] on button "Continue" at bounding box center [658, 343] width 227 height 40
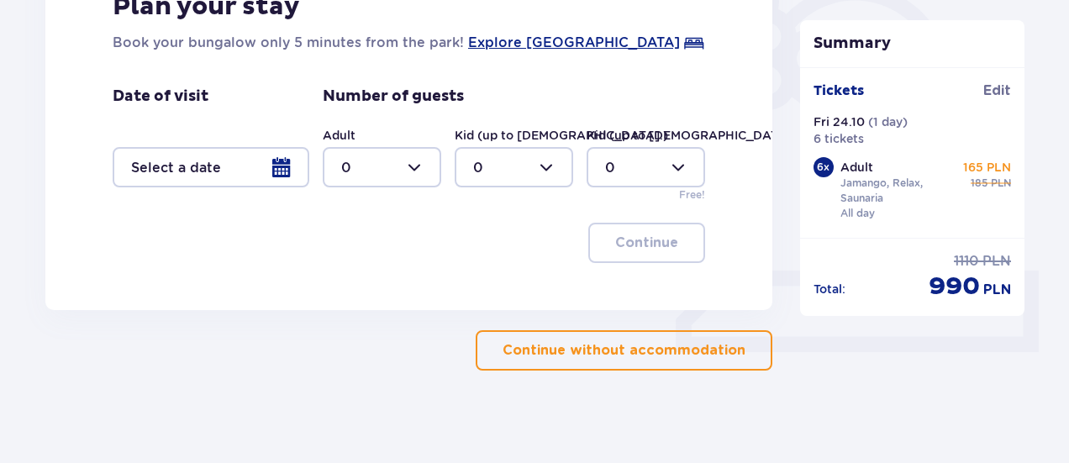
scroll to position [518, 0]
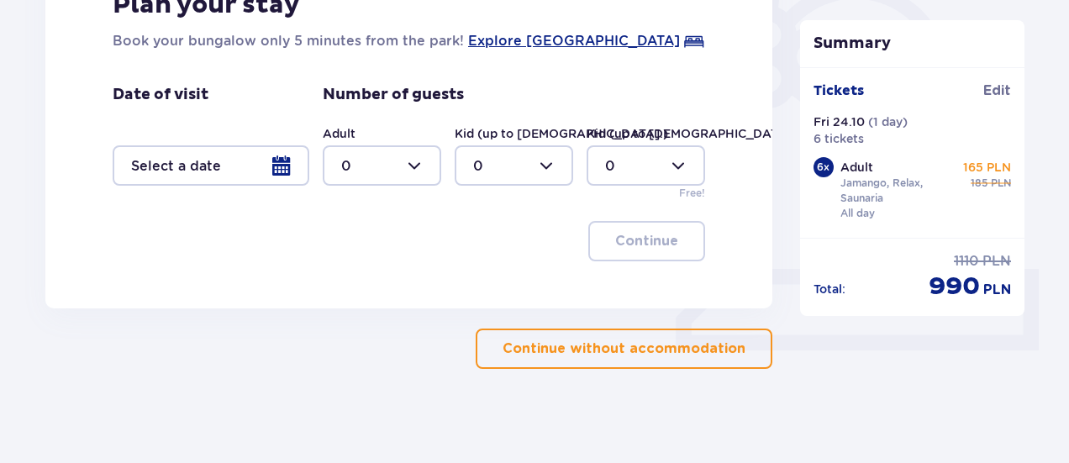
click at [676, 350] on p "Continue without accommodation" at bounding box center [624, 349] width 243 height 18
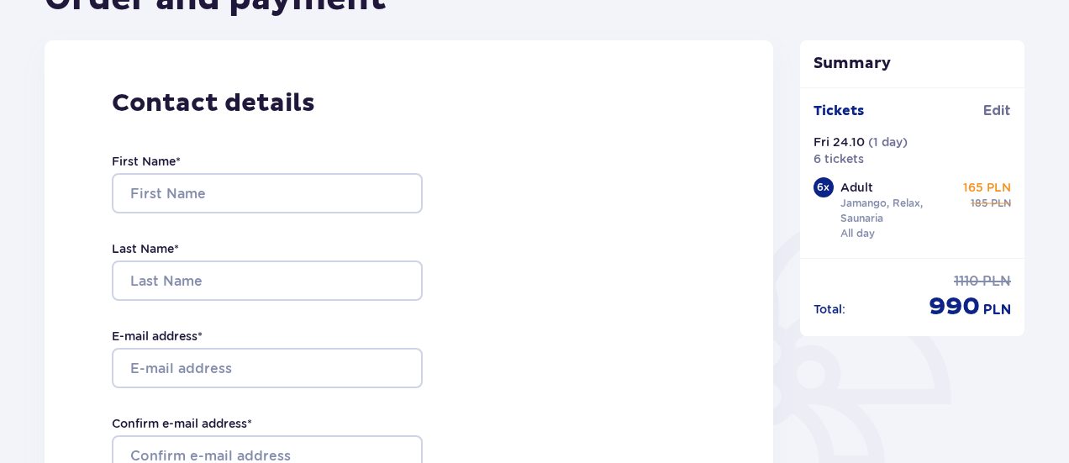
scroll to position [259, 0]
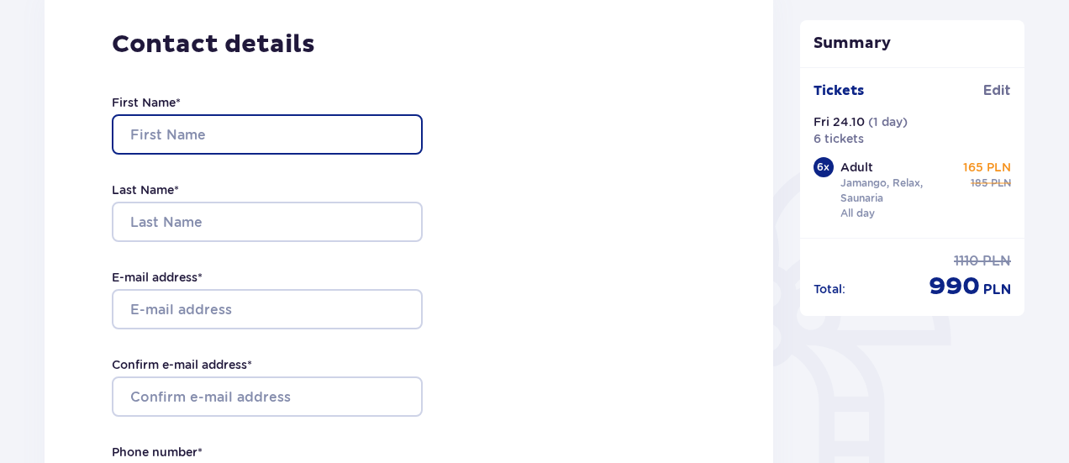
click at [407, 140] on input "First Name *" at bounding box center [267, 134] width 311 height 40
type input "[PERSON_NAME]"
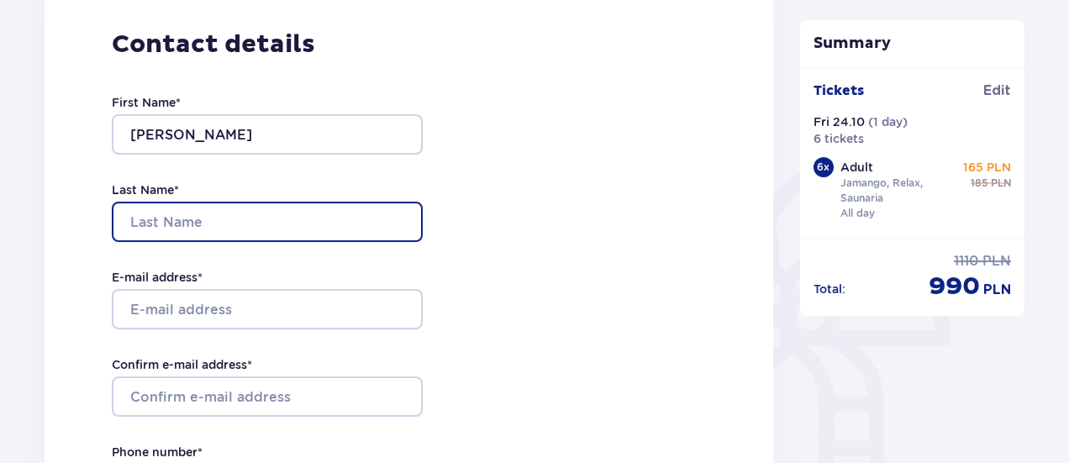
click at [351, 219] on input "Last Name *" at bounding box center [267, 222] width 311 height 40
type input "Caspi"
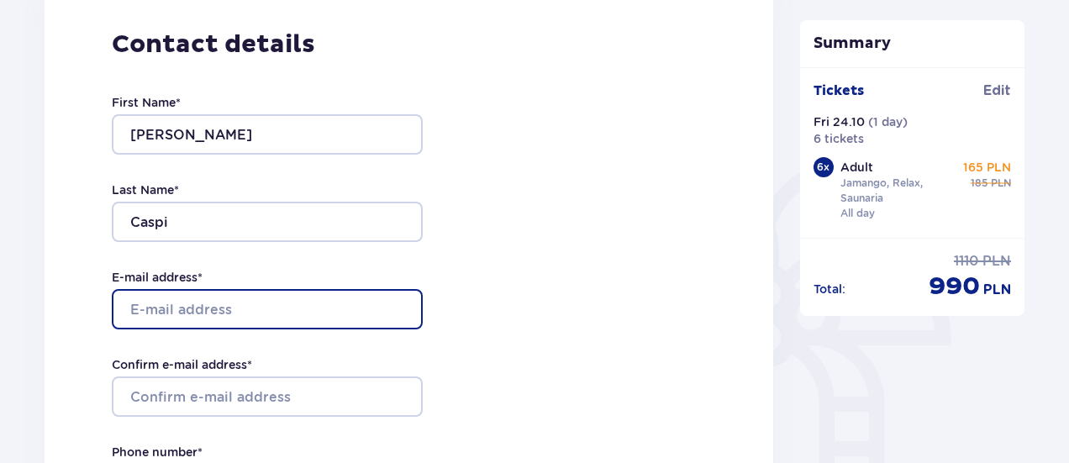
click at [299, 308] on input "E-mail address *" at bounding box center [267, 309] width 311 height 40
type input "[EMAIL_ADDRESS][DOMAIN_NAME]"
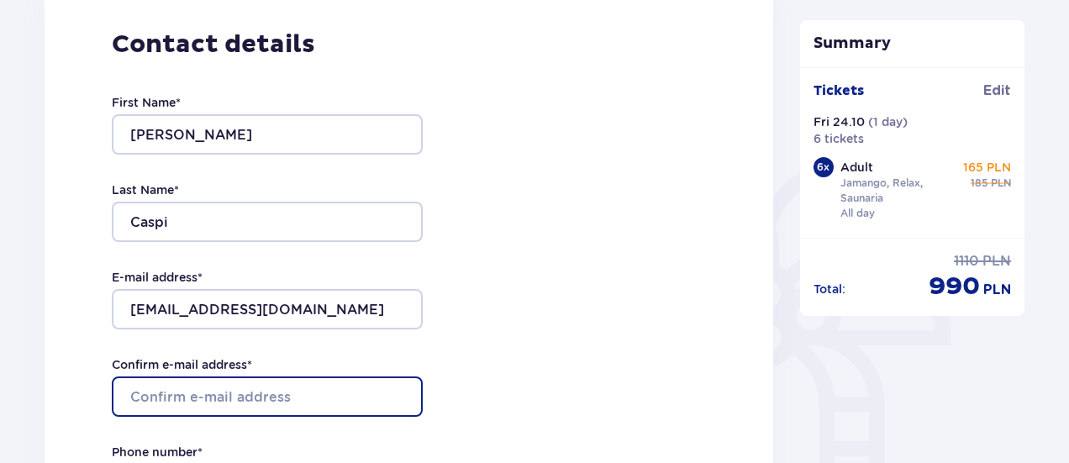
type input "[EMAIL_ADDRESS][DOMAIN_NAME]"
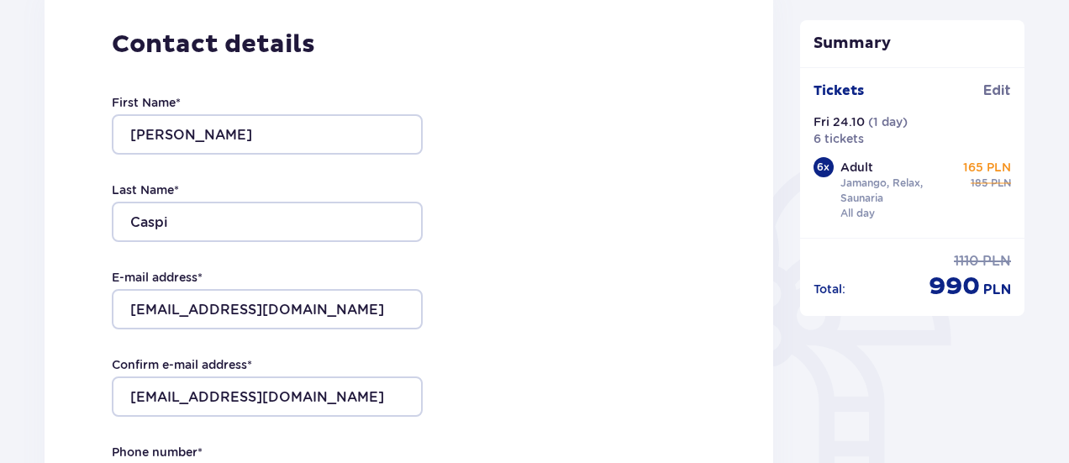
click at [661, 369] on div "Contact details First Name * [PERSON_NAME] Last Name * Caspi E-mail address * […" at bounding box center [409, 338] width 729 height 713
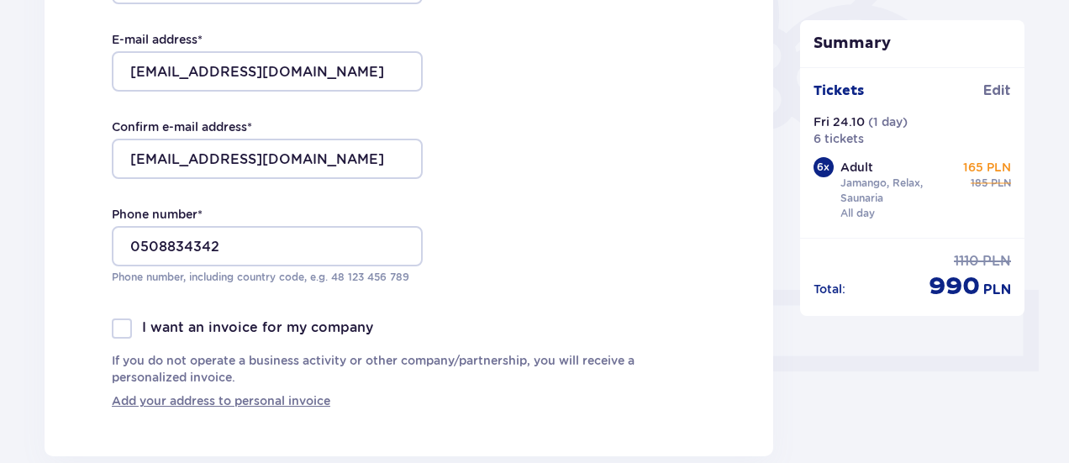
scroll to position [499, 0]
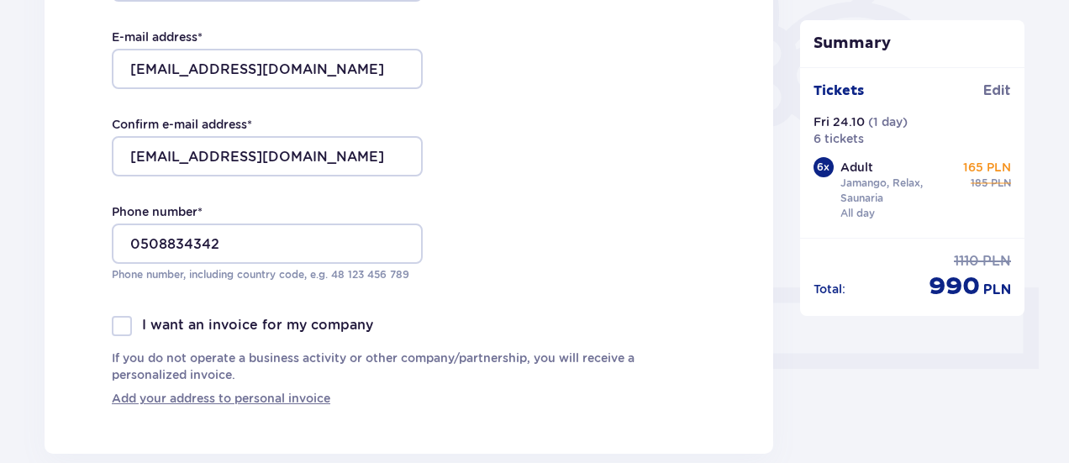
click at [222, 265] on div "Phone number * [PHONE_NUMBER] Phone number, including country code, e.g. 48 ​12…" at bounding box center [267, 242] width 311 height 79
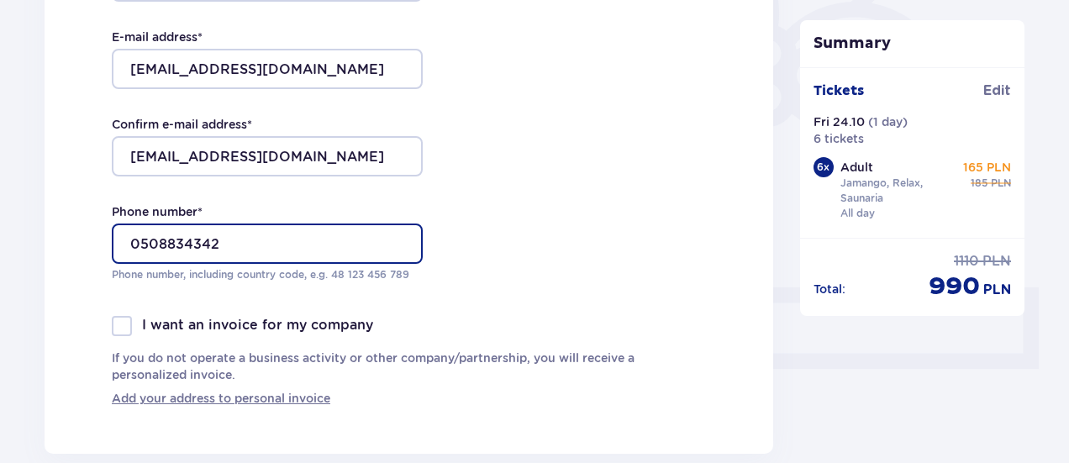
click at [224, 248] on input "0508834342" at bounding box center [267, 244] width 311 height 40
click at [130, 241] on input "0508834342" at bounding box center [267, 244] width 311 height 40
type input "[PHONE_NUMBER]"
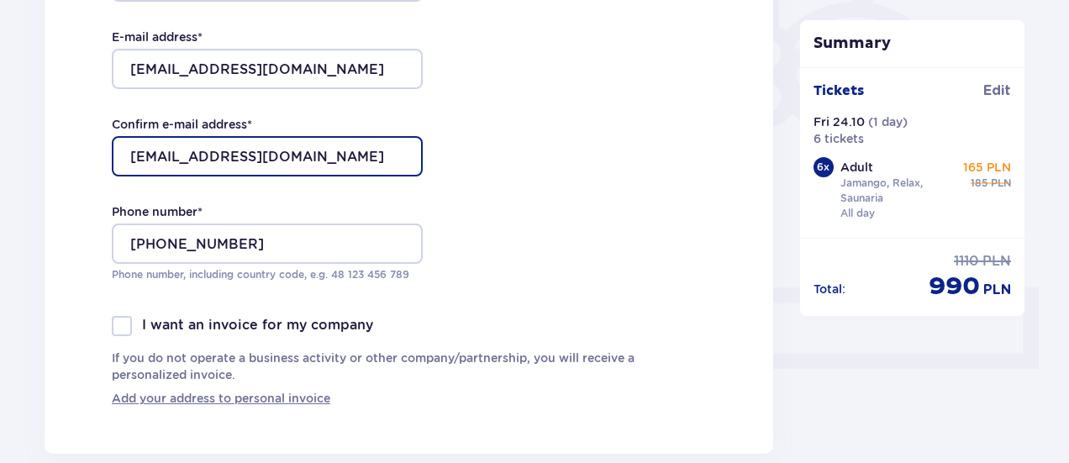
click at [375, 152] on input "[EMAIL_ADDRESS][DOMAIN_NAME]" at bounding box center [267, 156] width 311 height 40
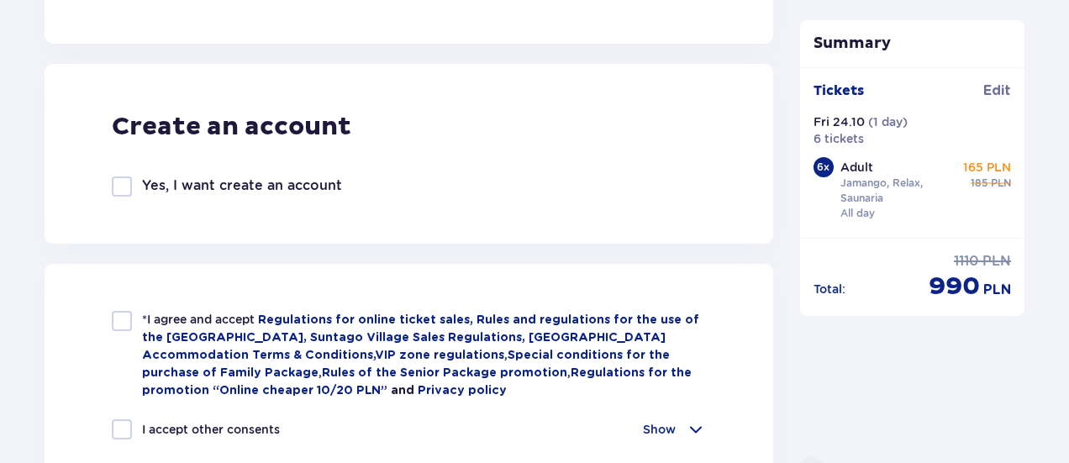
scroll to position [918, 0]
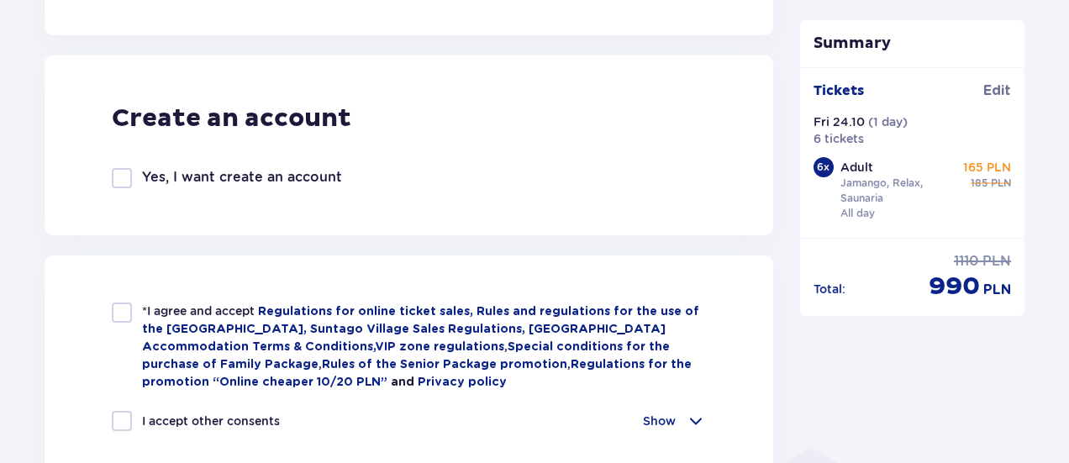
click at [126, 308] on div at bounding box center [122, 313] width 20 height 20
checkbox input "true"
click at [121, 415] on div at bounding box center [122, 421] width 20 height 20
checkbox input "true"
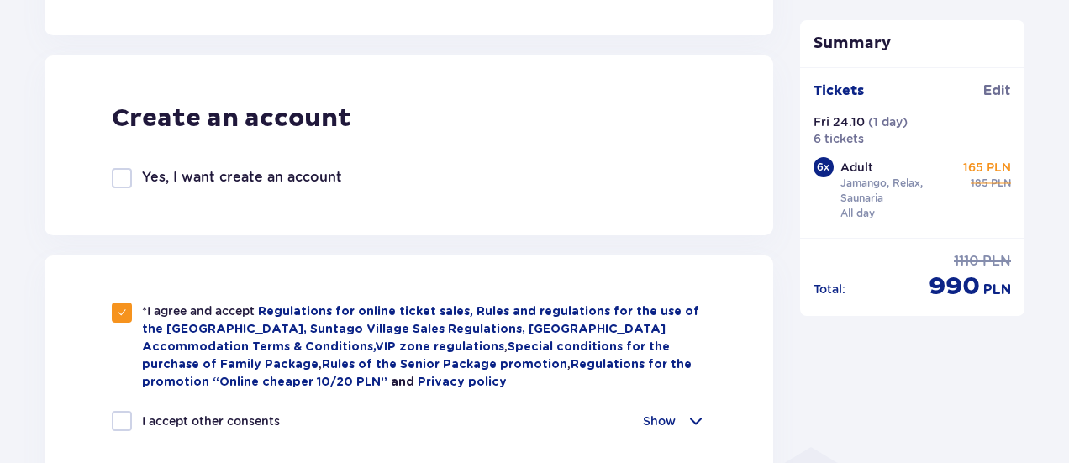
checkbox input "true"
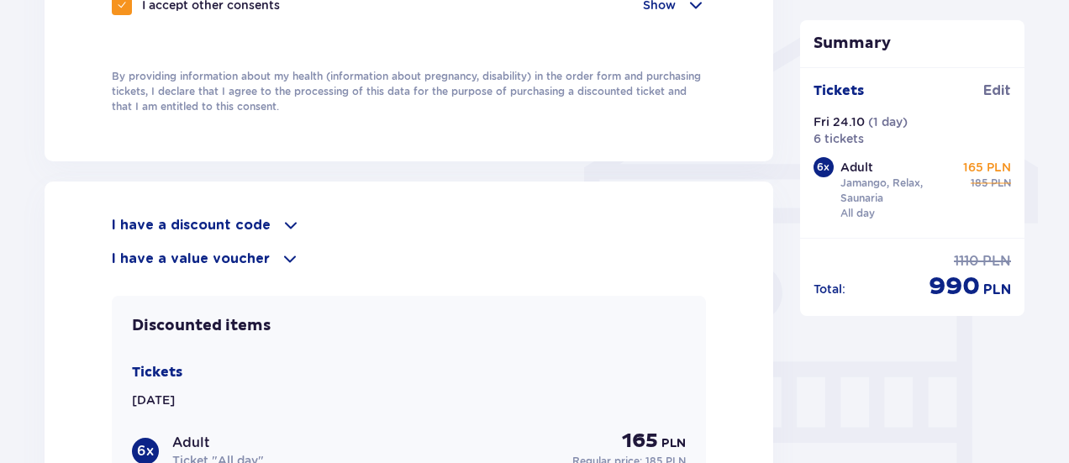
scroll to position [1353, 0]
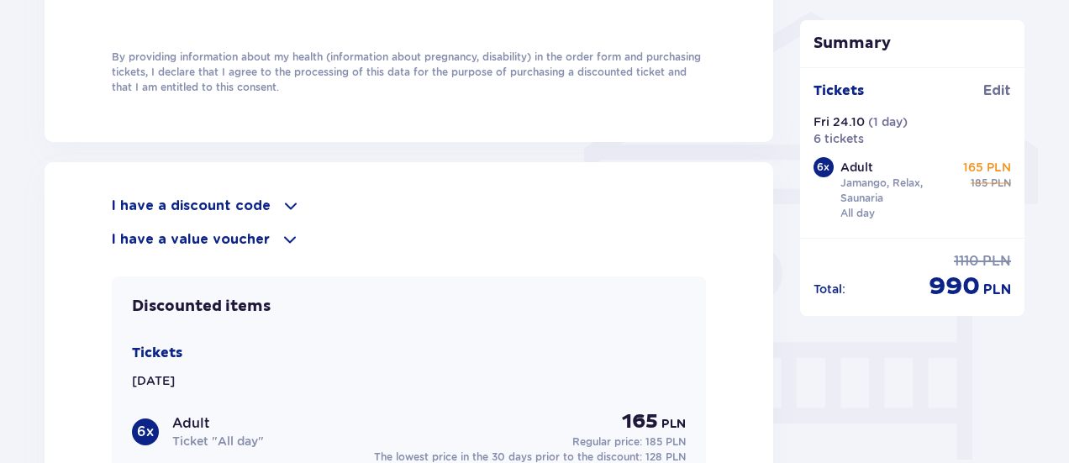
click at [240, 197] on p "I have a discount code" at bounding box center [191, 206] width 159 height 18
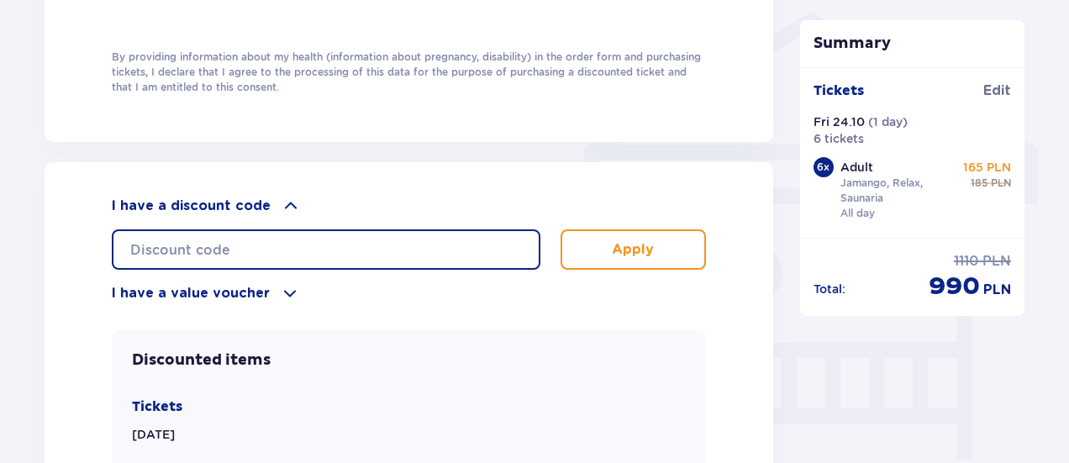
click at [242, 240] on input "text" at bounding box center [326, 249] width 429 height 40
type input "daniela15"
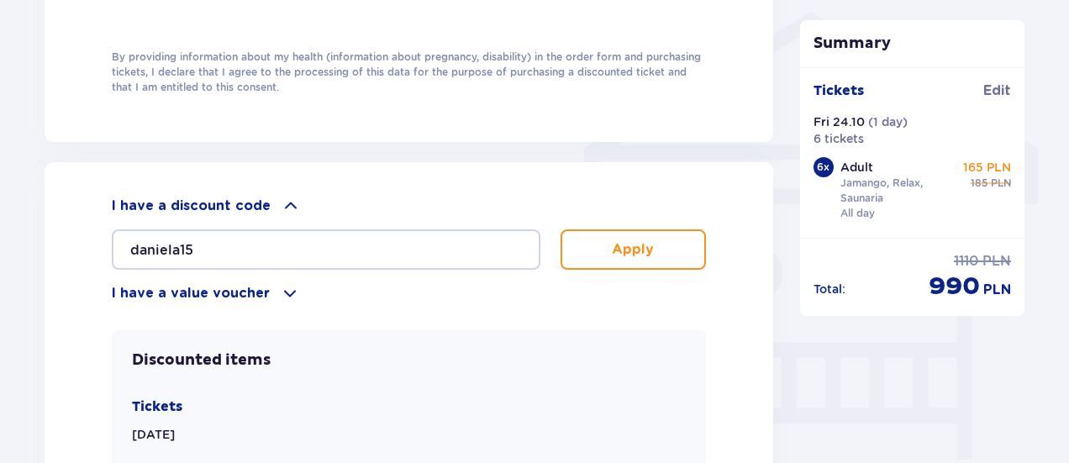
click at [617, 250] on p "Apply" at bounding box center [633, 249] width 42 height 18
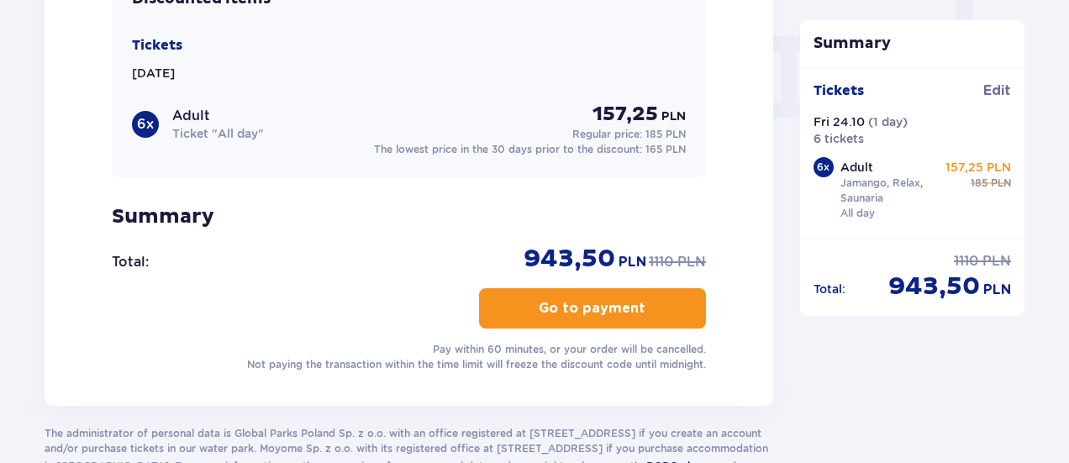
scroll to position [1662, 0]
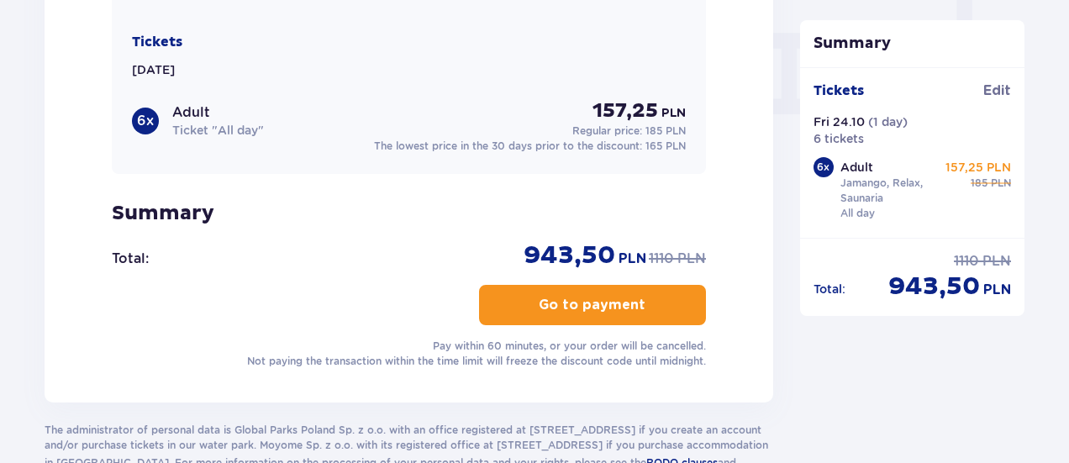
click at [578, 297] on p "Go to payment" at bounding box center [592, 305] width 107 height 18
